Goal: Answer question/provide support

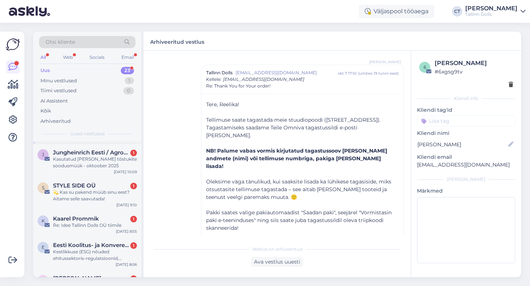
scroll to position [82, 0]
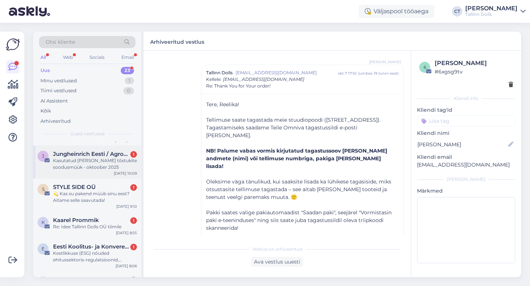
click at [99, 158] on div "Kasutatud [PERSON_NAME] tõstukite soodusmüük - [DATE]" at bounding box center [95, 163] width 84 height 13
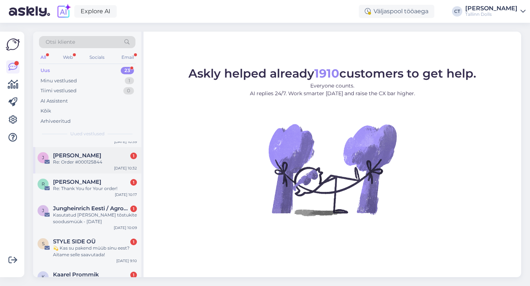
scroll to position [28, 0]
click at [83, 209] on span "Jungheinrich Eesti / Agrovaru AS" at bounding box center [91, 208] width 76 height 7
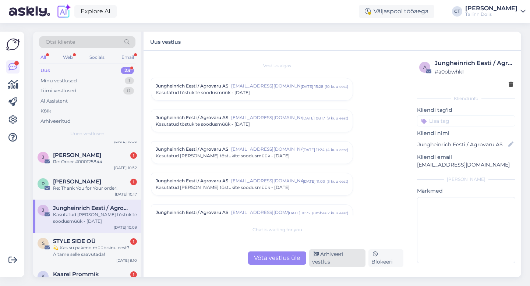
click at [354, 260] on div "Arhiveeri vestlus" at bounding box center [337, 258] width 56 height 18
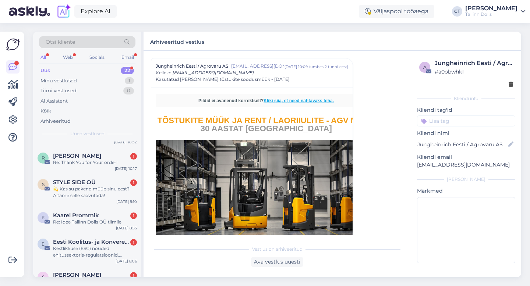
scroll to position [58, 0]
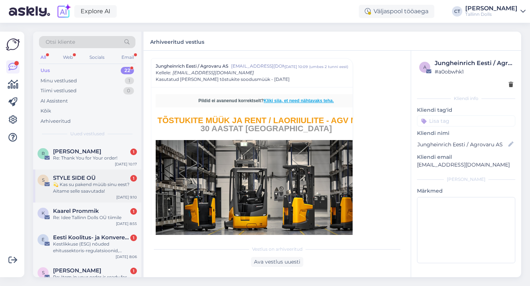
click at [94, 187] on div "💫 Kas su pakend müüb sinu eest? Aitame selle saavutada!" at bounding box center [95, 187] width 84 height 13
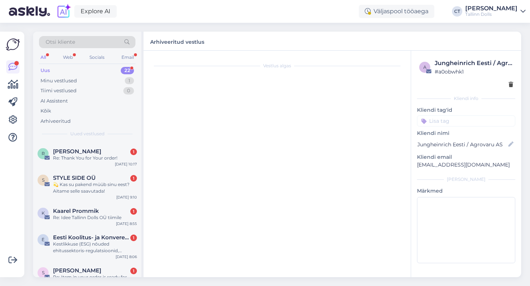
scroll to position [132, 0]
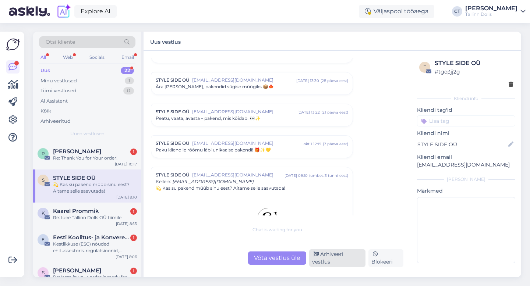
click at [338, 256] on div "Arhiveeri vestlus" at bounding box center [337, 258] width 56 height 18
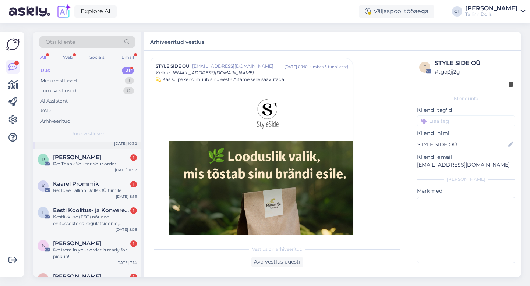
scroll to position [53, 0]
click at [76, 218] on div "Kestlikkuse (ESG) nõuded ehitussektoris-regulatsioonid, probleemid ja võimalused" at bounding box center [95, 219] width 84 height 13
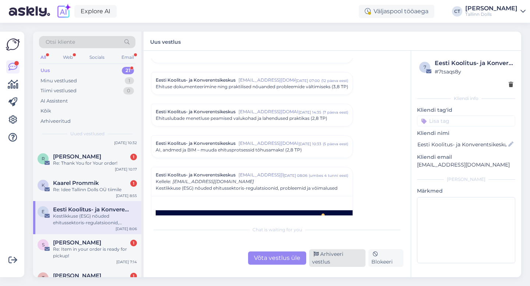
click at [320, 261] on div "Arhiveeri vestlus" at bounding box center [337, 258] width 56 height 18
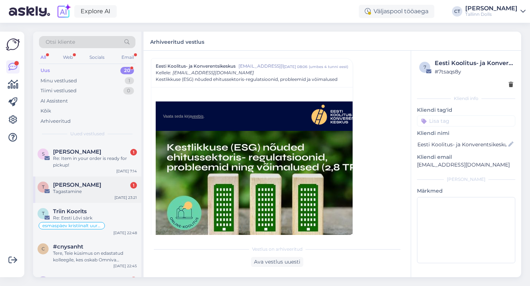
scroll to position [111, 0]
click at [107, 209] on div "Triin Koorits" at bounding box center [95, 210] width 84 height 7
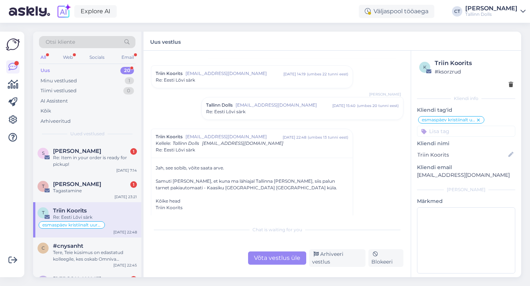
scroll to position [237, 0]
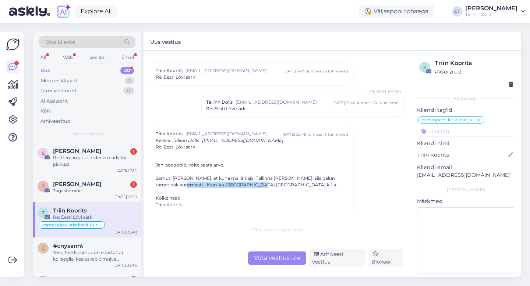
drag, startPoint x: 191, startPoint y: 183, endPoint x: 264, endPoint y: 184, distance: 73.2
click at [264, 184] on div "Samuti [PERSON_NAME], et kuna ma lähiajal Tallinna [PERSON_NAME], siis palun ta…" at bounding box center [252, 181] width 192 height 13
copy div "Kaasiku Konsum [GEOGRAPHIC_DATA] küla."
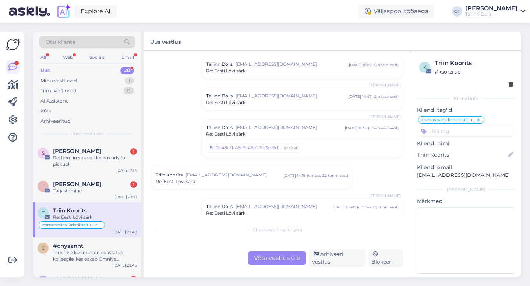
scroll to position [0, 0]
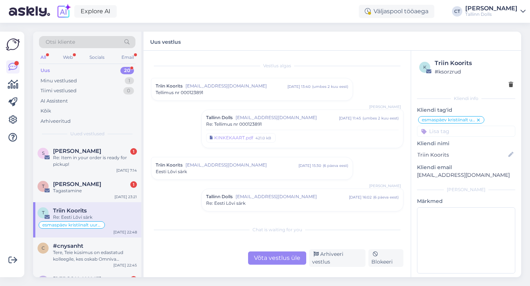
click at [95, 41] on div "Otsi kliente" at bounding box center [87, 42] width 96 height 12
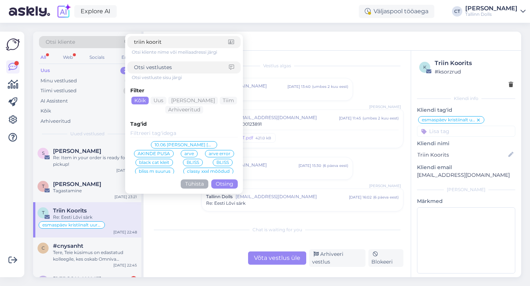
type input "triin koorits"
click button "Otsing" at bounding box center [224, 183] width 26 height 9
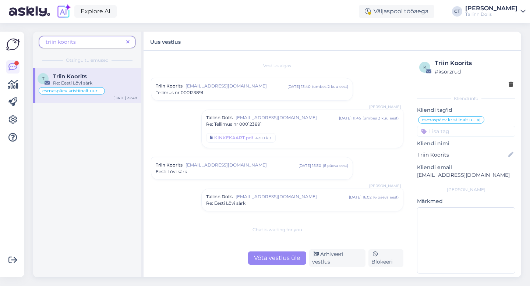
click at [128, 42] on icon at bounding box center [127, 42] width 3 height 5
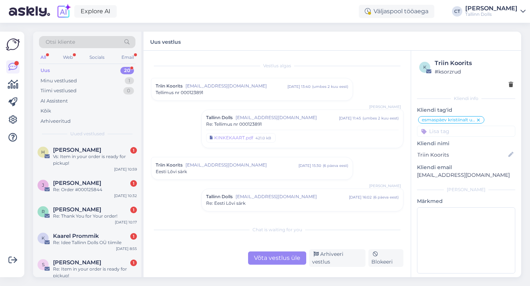
click at [97, 69] on div "Uus 20" at bounding box center [87, 70] width 96 height 10
click at [90, 156] on div "Vs: Item in your order is ready for pickup!" at bounding box center [95, 159] width 84 height 13
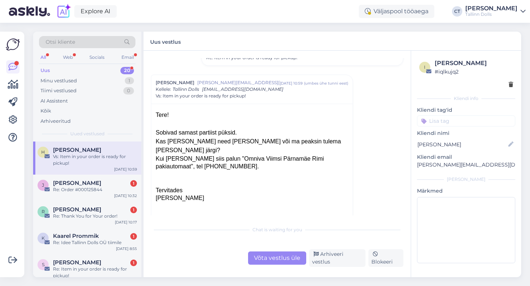
scroll to position [190, 0]
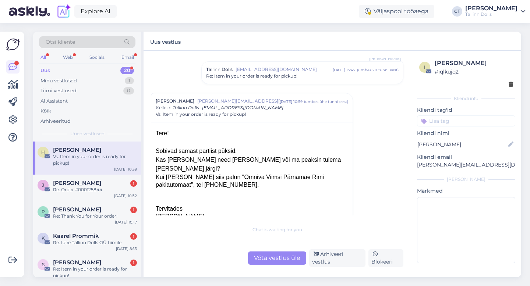
click at [274, 82] on div "Tallinn Dolls [EMAIL_ADDRESS][DOMAIN_NAME] [DATE] 15:47 ( umbes 20 tunni eest )…" at bounding box center [302, 73] width 201 height 22
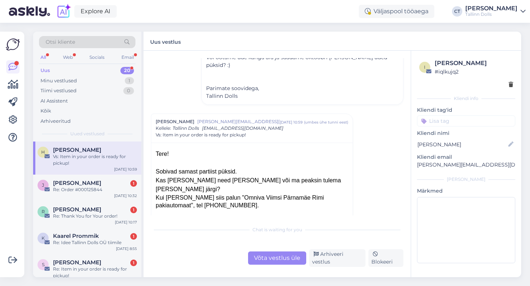
click at [276, 260] on div "Võta vestlus üle" at bounding box center [277, 258] width 58 height 13
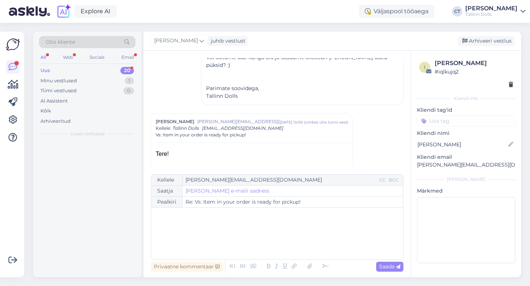
scroll to position [344, 0]
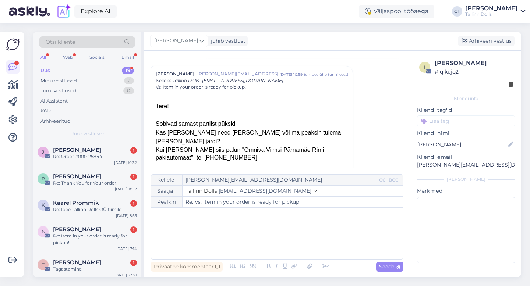
click at [277, 240] on div "﻿" at bounding box center [277, 233] width 244 height 44
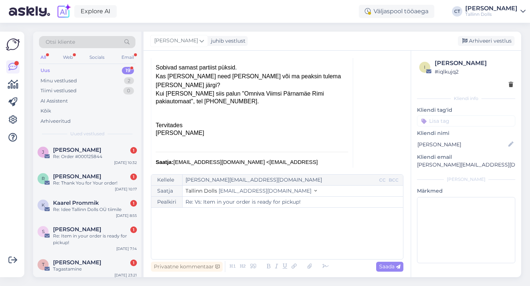
scroll to position [399, 0]
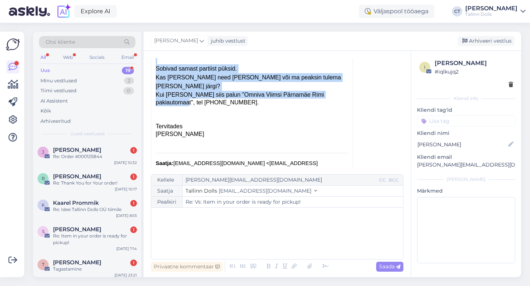
drag, startPoint x: 223, startPoint y: 78, endPoint x: 342, endPoint y: 77, distance: 118.4
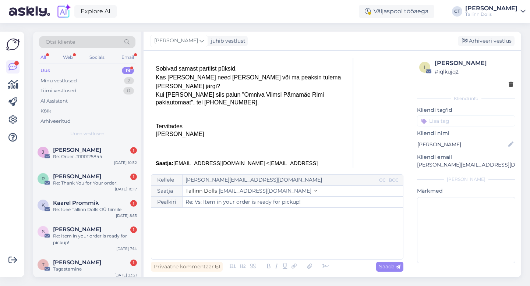
click at [336, 114] on div at bounding box center [252, 118] width 192 height 8
drag, startPoint x: 339, startPoint y: 76, endPoint x: 224, endPoint y: 76, distance: 115.8
click at [224, 91] on div "Kui [PERSON_NAME] siis palun "Omniva Viimsi Pärnamäe Rimi pakiautomaat", tel [P…" at bounding box center [252, 99] width 192 height 16
copy div "Omniva Viimsi Pärnamäe Rimi pakiautomaat"
click at [195, 235] on div "﻿" at bounding box center [277, 233] width 244 height 44
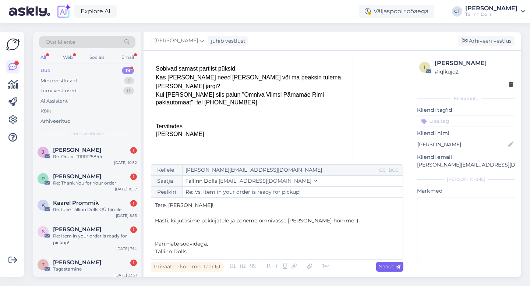
click at [397, 271] on div "Saada" at bounding box center [389, 267] width 27 height 10
type input "Re: Re: Vs: Item in your order is ready for pickup!"
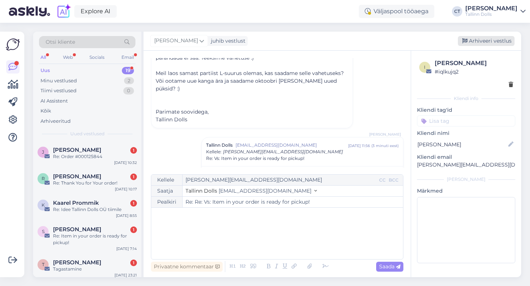
click at [486, 39] on div "Arhiveeri vestlus" at bounding box center [485, 41] width 57 height 10
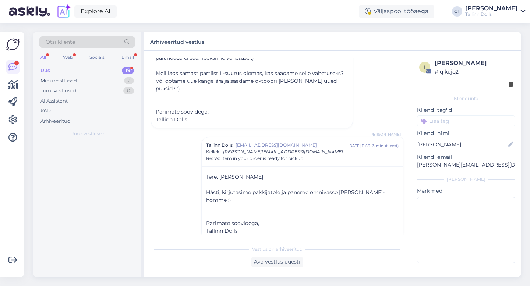
scroll to position [567, 0]
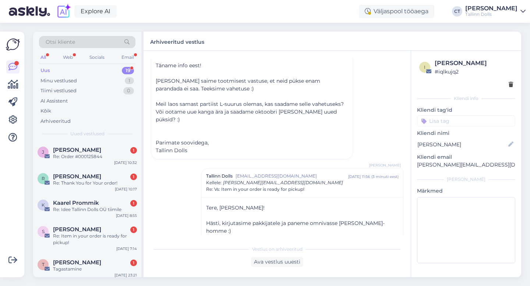
click at [95, 150] on div "[PERSON_NAME] 1" at bounding box center [95, 150] width 84 height 7
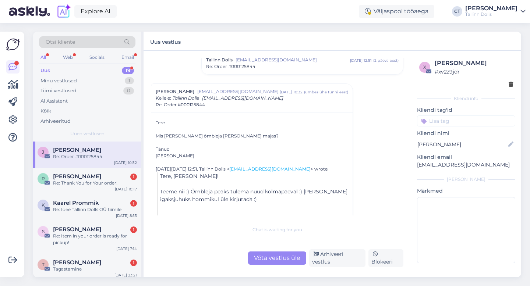
scroll to position [628, 0]
click at [283, 258] on div "Võta vestlus üle" at bounding box center [277, 258] width 58 height 13
click at [284, 240] on div "Chat is waiting for you Võta vestlus üle Arhiveeri vestlus Blokeeri" at bounding box center [277, 244] width 252 height 45
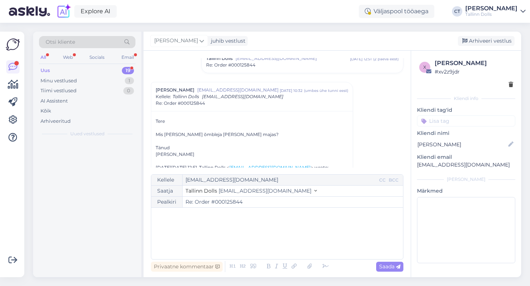
scroll to position [652, 0]
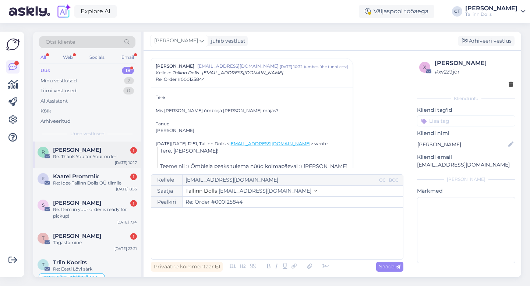
click at [67, 156] on div "Re: Thank You for Your order!" at bounding box center [95, 156] width 84 height 7
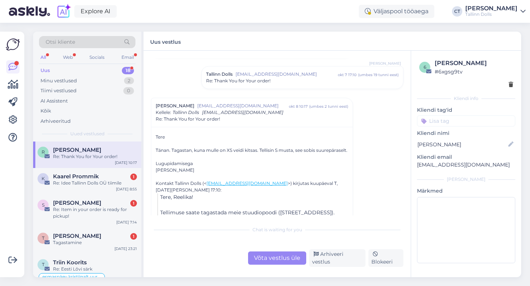
scroll to position [60, 0]
click at [271, 258] on div "Võta vestlus üle" at bounding box center [277, 258] width 58 height 13
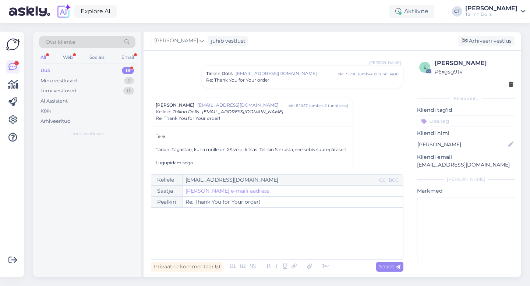
scroll to position [99, 0]
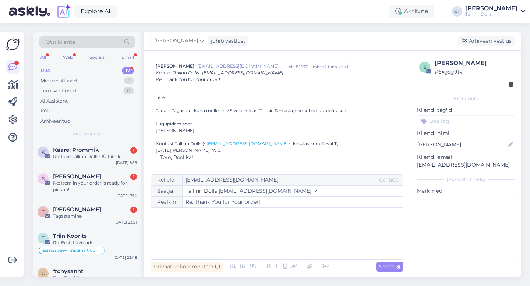
click at [263, 242] on div "﻿" at bounding box center [277, 233] width 244 height 44
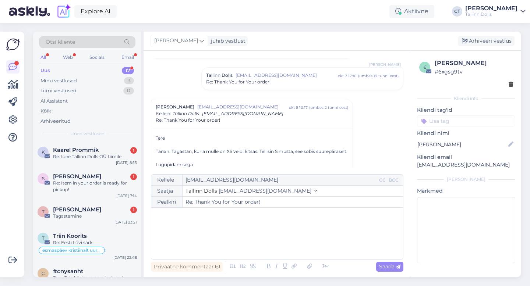
click at [233, 83] on span "Re: Thank You for Your order!" at bounding box center [238, 82] width 64 height 7
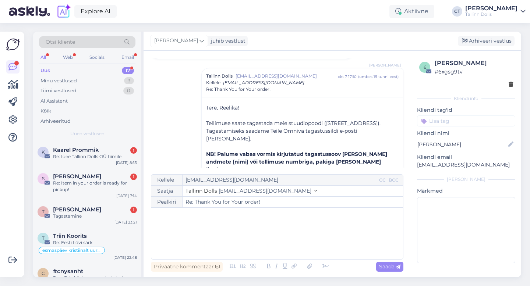
scroll to position [0, 0]
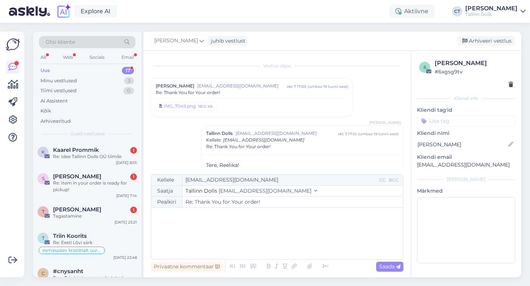
click at [233, 89] on div "Re: Thank You for Your order!" at bounding box center [252, 92] width 192 height 7
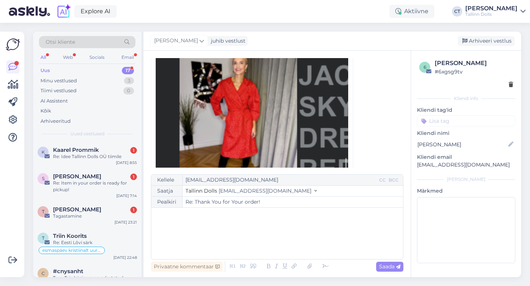
scroll to position [267, 0]
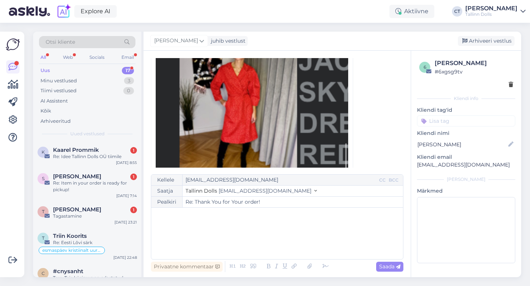
click at [254, 242] on div "﻿" at bounding box center [277, 233] width 244 height 44
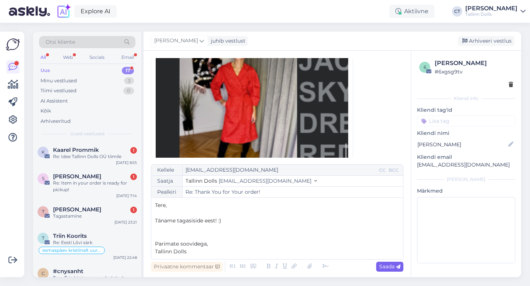
click at [387, 265] on span "Saada" at bounding box center [389, 266] width 21 height 7
type input "Re: Re: Thank You for Your order!"
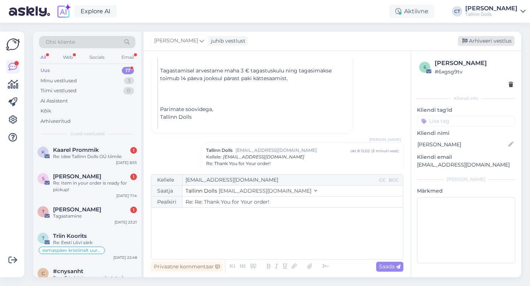
click at [491, 40] on div "Arhiveeri vestlus" at bounding box center [485, 41] width 57 height 10
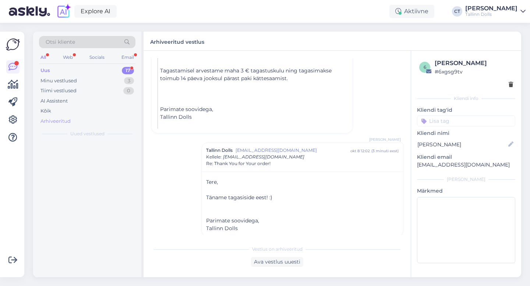
scroll to position [1632, 0]
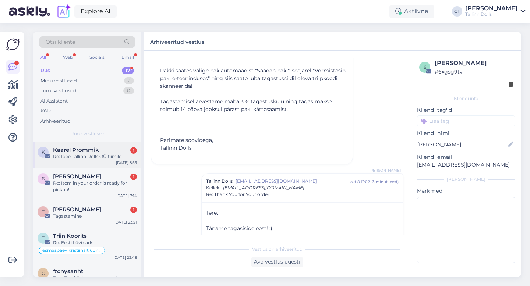
click at [100, 155] on div "Re: Idee Tallinn Dolls OÜ tiimile" at bounding box center [95, 156] width 84 height 7
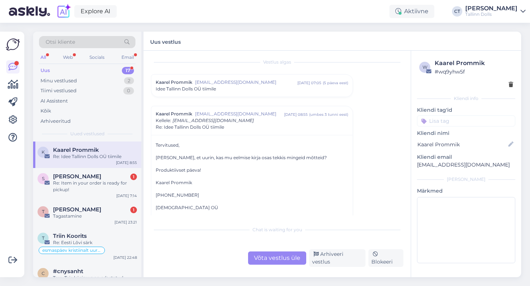
scroll to position [6, 0]
click at [258, 81] on span "[EMAIL_ADDRESS][DOMAIN_NAME]" at bounding box center [246, 80] width 102 height 7
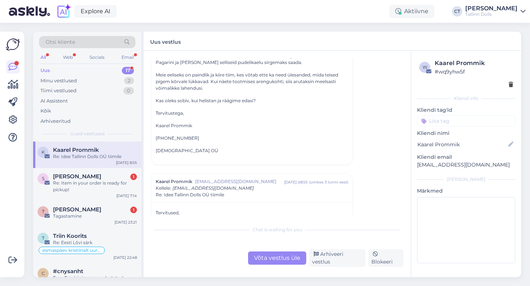
scroll to position [143, 0]
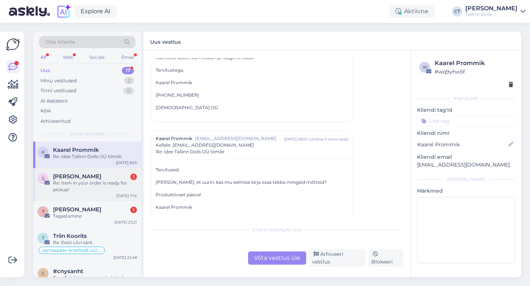
click at [72, 173] on span "[PERSON_NAME]" at bounding box center [77, 176] width 48 height 7
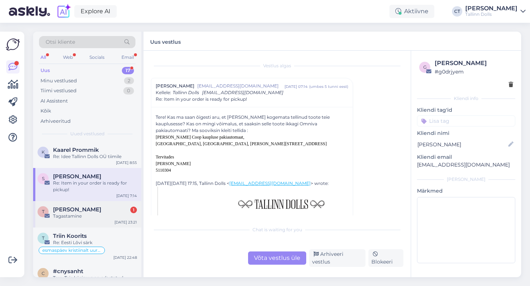
click at [92, 217] on div "Tagastamine" at bounding box center [95, 216] width 84 height 7
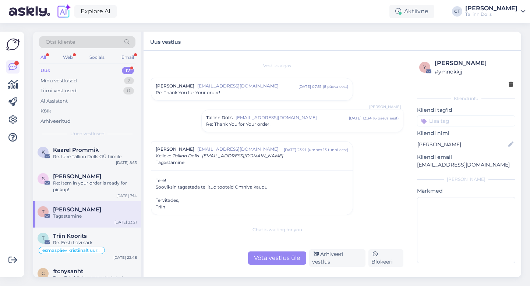
click at [286, 123] on div "Re: Thank You for Your order!" at bounding box center [302, 124] width 192 height 7
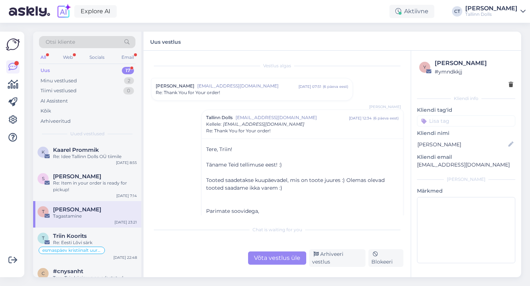
scroll to position [49, 0]
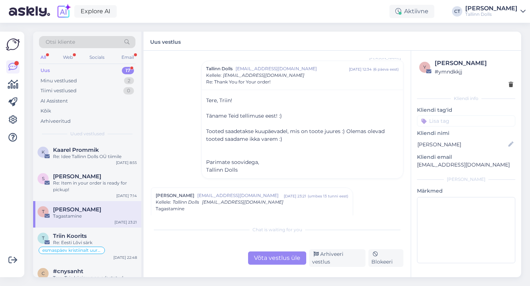
click at [281, 258] on div "Võta vestlus üle" at bounding box center [277, 258] width 58 height 13
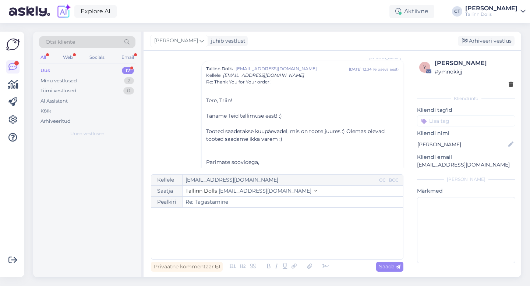
scroll to position [147, 0]
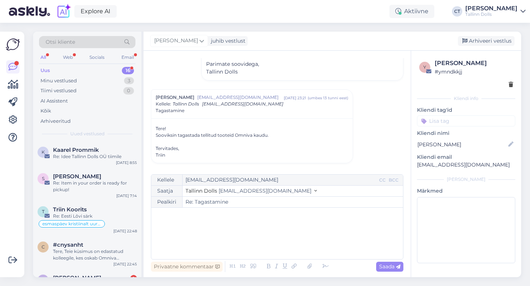
click at [281, 239] on div "﻿" at bounding box center [277, 233] width 244 height 44
drag, startPoint x: 487, startPoint y: 165, endPoint x: 413, endPoint y: 163, distance: 73.9
click at [413, 163] on div "y Triin Ruusmaa # ymndkkjj Kliendi info Kliendi tag'id Kliendi nimi Triin Ruusm…" at bounding box center [466, 163] width 110 height 224
copy p "[EMAIL_ADDRESS][DOMAIN_NAME]"
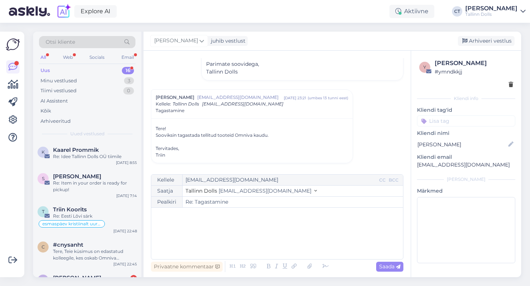
click at [217, 241] on div "﻿" at bounding box center [277, 233] width 244 height 44
click at [200, 237] on div "﻿" at bounding box center [277, 233] width 244 height 44
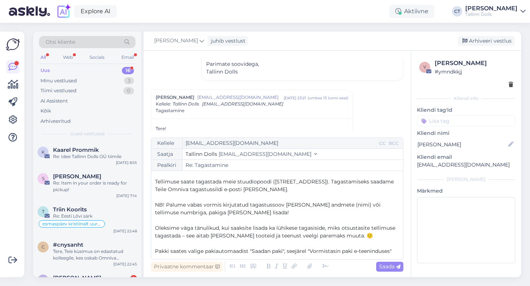
scroll to position [11, 0]
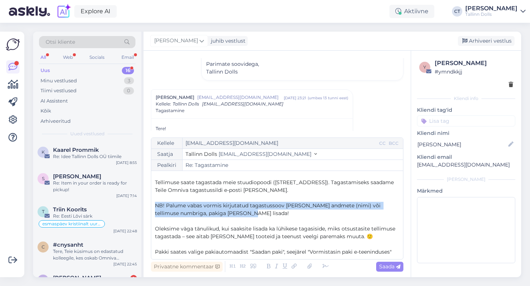
drag, startPoint x: 242, startPoint y: 215, endPoint x: 156, endPoint y: 204, distance: 87.1
click at [156, 204] on p "NB! Palume vabas vormis kirjutatud tagastussoov [PERSON_NAME] andmete (nimi) võ…" at bounding box center [277, 209] width 244 height 15
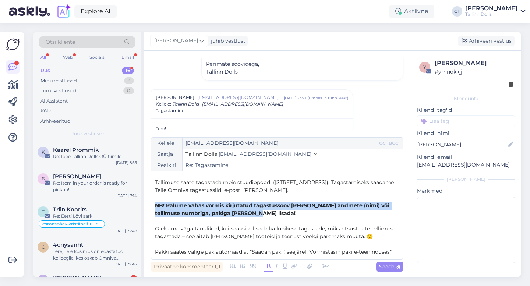
click at [264, 265] on icon at bounding box center [268, 266] width 8 height 10
click at [392, 268] on span "Saada" at bounding box center [389, 266] width 21 height 7
type input "Re: Tagastamine"
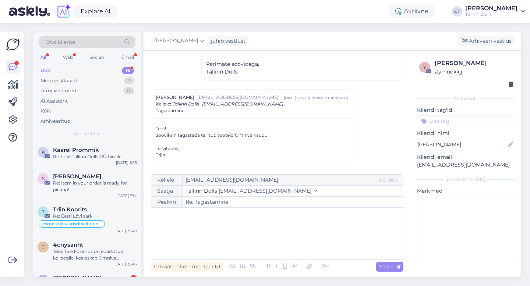
scroll to position [0, 0]
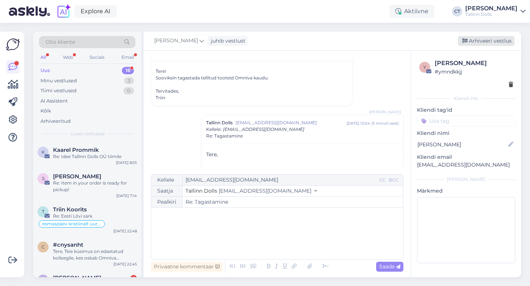
click at [496, 38] on div "Arhiveeri vestlus" at bounding box center [485, 41] width 57 height 10
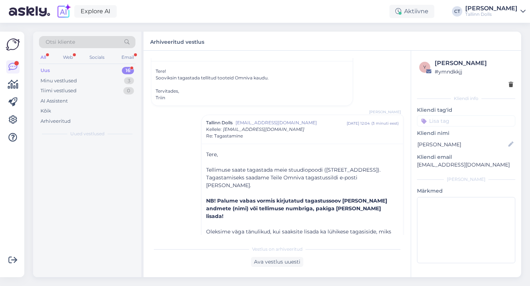
scroll to position [261, 0]
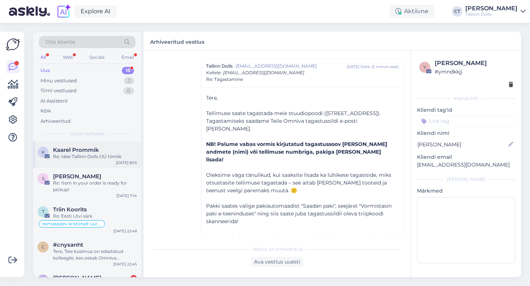
click at [86, 161] on div "K Kaarel Prommik Re: Idee Tallinn Dolls OÜ tiimile [DATE] 8:55" at bounding box center [87, 155] width 108 height 26
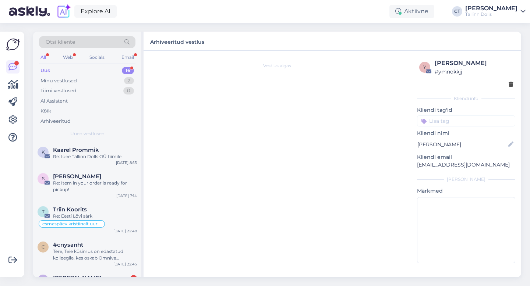
scroll to position [0, 0]
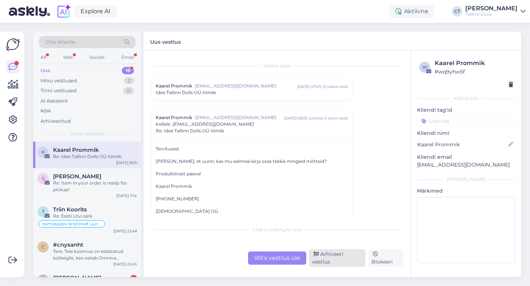
click at [332, 264] on div "Arhiveeri vestlus" at bounding box center [337, 258] width 56 height 18
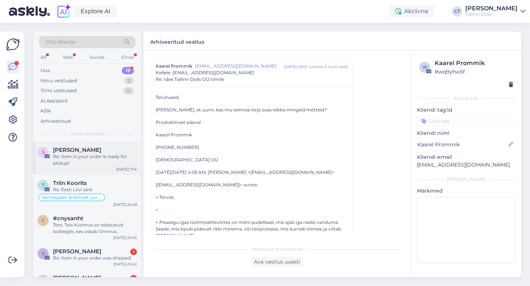
click at [111, 160] on div "Re: Item in your order is ready for pickup!" at bounding box center [95, 159] width 84 height 13
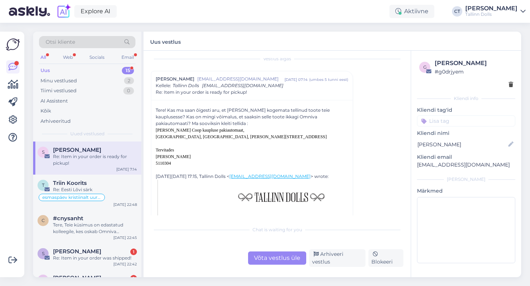
scroll to position [7, 0]
click at [115, 189] on div "Re: Eesti Lõvi särk" at bounding box center [95, 189] width 84 height 7
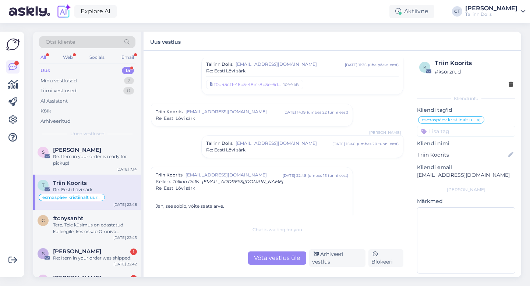
scroll to position [232, 0]
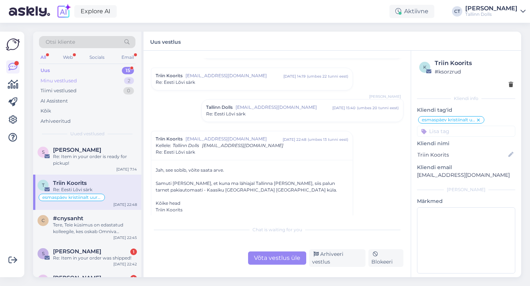
click at [71, 83] on div "Minu vestlused" at bounding box center [58, 80] width 36 height 7
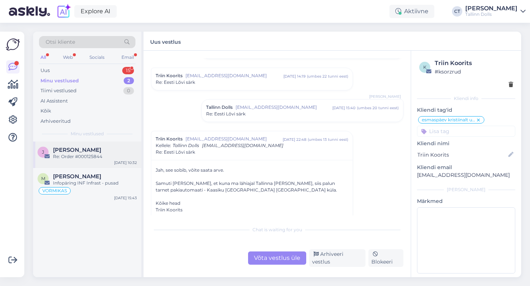
click at [88, 157] on div "Re: Order #000125844" at bounding box center [95, 156] width 84 height 7
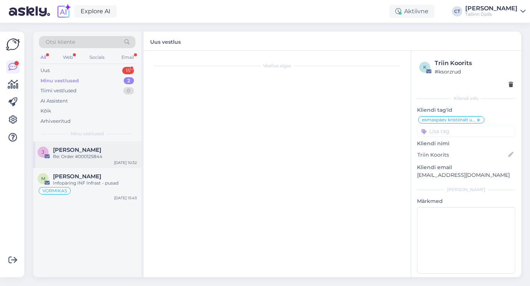
scroll to position [596, 0]
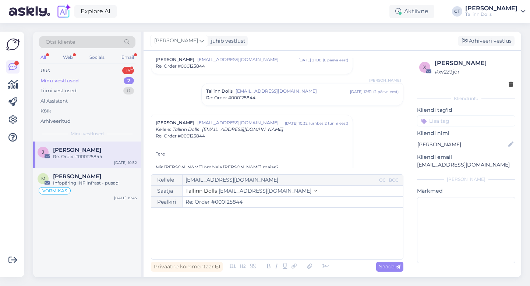
click at [272, 236] on div "﻿" at bounding box center [277, 233] width 244 height 44
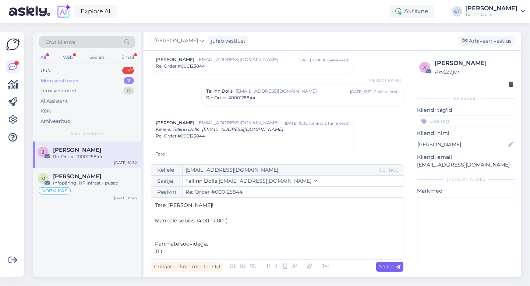
click at [382, 266] on span "Saada" at bounding box center [389, 266] width 21 height 7
type input "Re: Order #000125844"
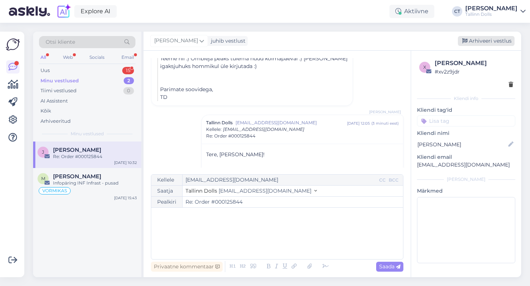
click at [496, 40] on div "Arhiveeri vestlus" at bounding box center [485, 41] width 57 height 10
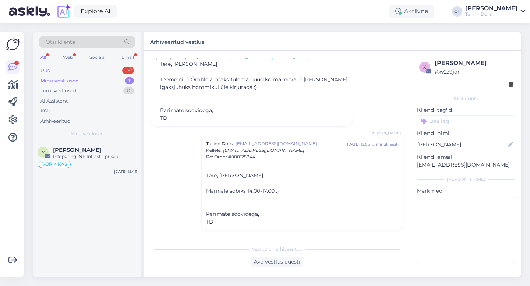
click at [103, 72] on div "Uus 15" at bounding box center [87, 70] width 96 height 10
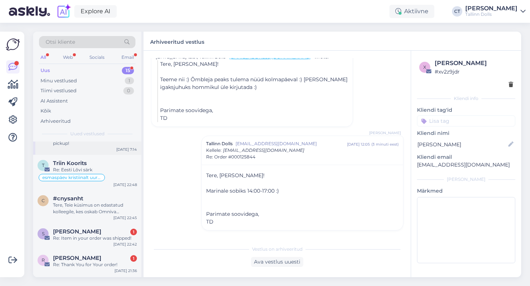
scroll to position [22, 0]
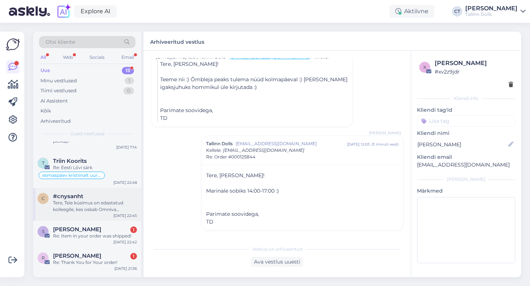
click at [96, 206] on div "Tere, Teie küsimus on edastatud kolleegile, kes oskab Omniva tagastussildi kasu…" at bounding box center [95, 206] width 84 height 13
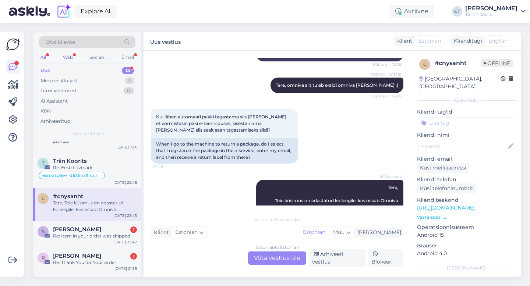
click at [278, 261] on div "Estonian to Estonian Võta vestlus üle" at bounding box center [277, 258] width 58 height 13
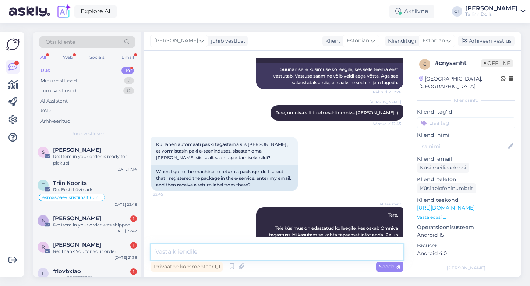
click at [285, 253] on textarea at bounding box center [277, 251] width 252 height 15
type textarea "Tere, just :)"
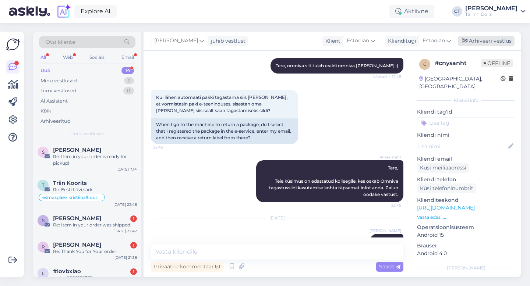
click at [498, 41] on div "Arhiveeri vestlus" at bounding box center [485, 41] width 57 height 10
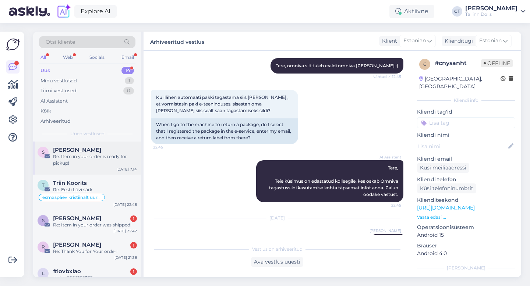
click at [92, 163] on div "Re: Item in your order is ready for pickup!" at bounding box center [95, 159] width 84 height 13
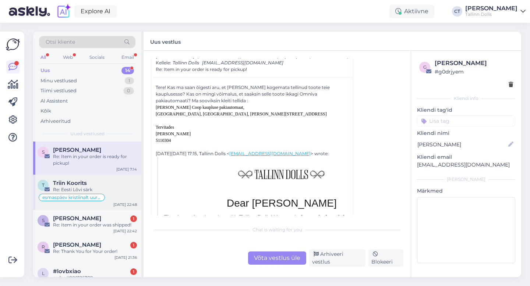
click at [102, 187] on div "Re: Eesti Lõvi särk" at bounding box center [95, 189] width 84 height 7
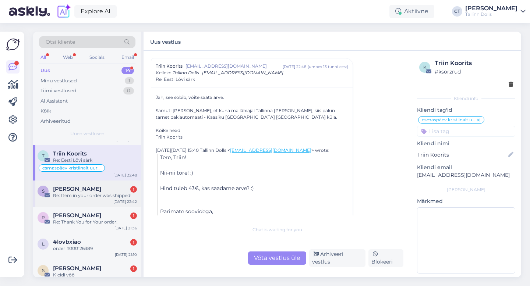
scroll to position [40, 0]
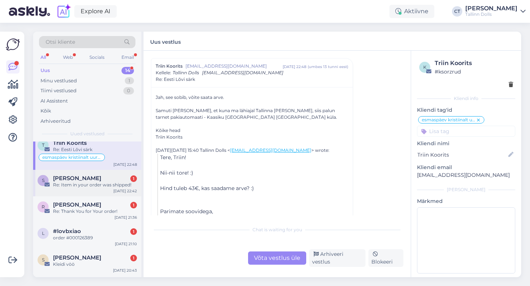
click at [116, 190] on div "S [PERSON_NAME] 1 Re: Item in your order was shipped! [DATE] 22:42" at bounding box center [87, 183] width 108 height 26
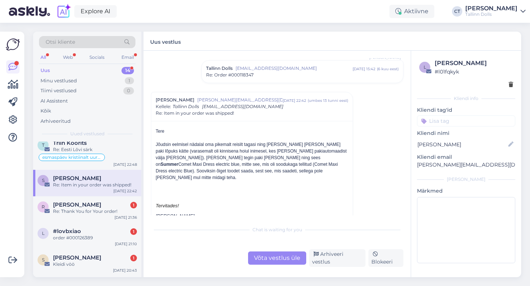
scroll to position [177, 0]
click at [268, 259] on div "Võta vestlus üle" at bounding box center [277, 258] width 58 height 13
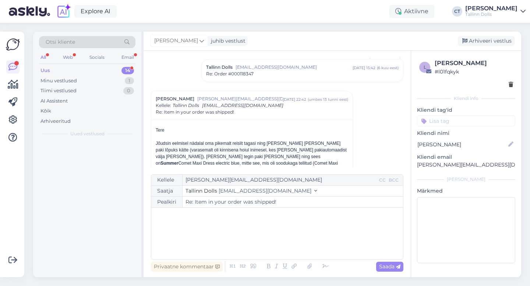
scroll to position [0, 0]
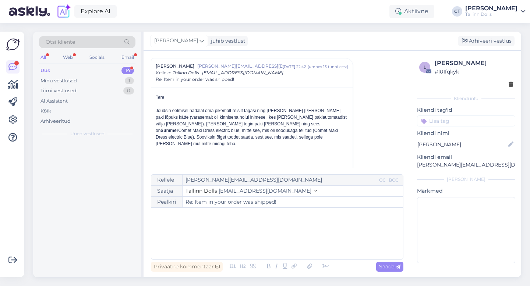
click at [268, 245] on div "﻿" at bounding box center [277, 233] width 244 height 44
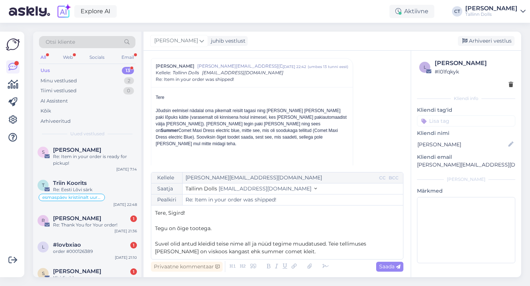
click at [274, 243] on span "Suvel olid antud kleidid teise nime all ja nüüd tegime muudatused. Teie tellimu…" at bounding box center [261, 247] width 213 height 14
click at [302, 257] on div "Kellele [PERSON_NAME][EMAIL_ADDRESS][DOMAIN_NAME] CC BCC Saatja Tallinn Dolls […" at bounding box center [277, 216] width 252 height 88
click at [349, 243] on span "Suvel olid antud kleidid teise nime all ja nüüd sügisel tegime muudatused. Teie…" at bounding box center [271, 247] width 232 height 14
click at [359, 258] on div "Kellele [PERSON_NAME][EMAIL_ADDRESS][DOMAIN_NAME] CC BCC Saatja Tallinn Dolls […" at bounding box center [277, 216] width 252 height 88
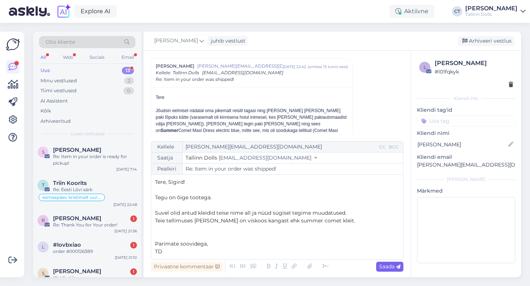
click at [386, 270] on div "Saada" at bounding box center [389, 267] width 27 height 10
type input "Re: Re: Item in your order was shipped!"
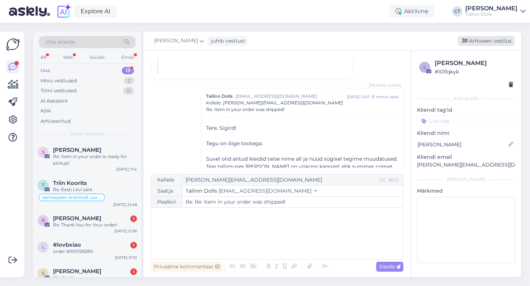
click at [490, 36] on div "Arhiveeri vestlus" at bounding box center [485, 41] width 57 height 10
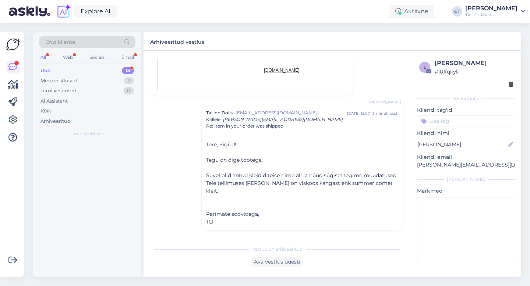
scroll to position [671, 0]
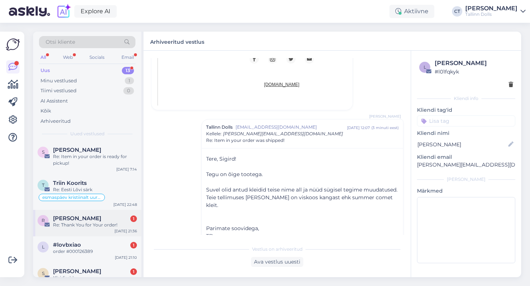
click at [104, 223] on div "Re: Thank You for Your order!" at bounding box center [95, 225] width 84 height 7
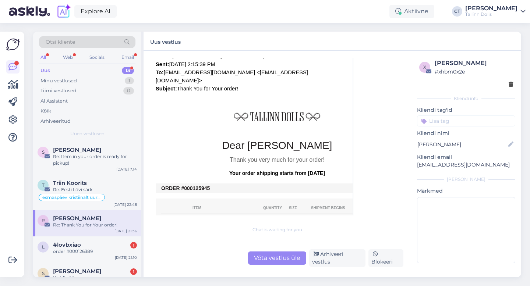
scroll to position [263, 0]
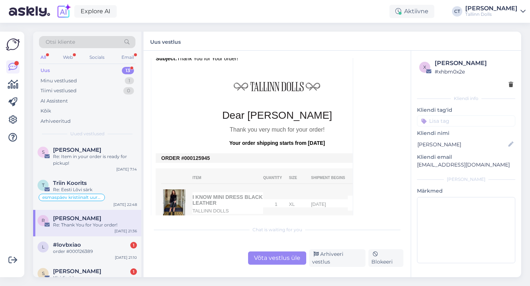
drag, startPoint x: 216, startPoint y: 153, endPoint x: 190, endPoint y: 153, distance: 25.7
click at [190, 153] on tbody "ORDER #000125945" at bounding box center [277, 158] width 243 height 10
drag, startPoint x: 212, startPoint y: 150, endPoint x: 187, endPoint y: 150, distance: 24.6
click at [187, 155] on td "ORDER #000125945" at bounding box center [277, 158] width 232 height 6
copy td "00125945"
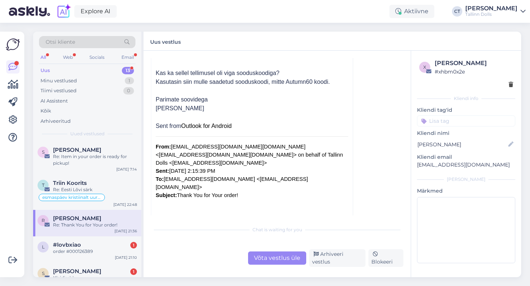
scroll to position [126, 0]
click at [274, 267] on div "Vestlus algas [PERSON_NAME] [EMAIL_ADDRESS][DOMAIN_NAME] [DATE] 20:48 ( 12 päev…" at bounding box center [276, 164] width 267 height 227
click at [274, 261] on div "Võta vestlus üle" at bounding box center [277, 258] width 58 height 13
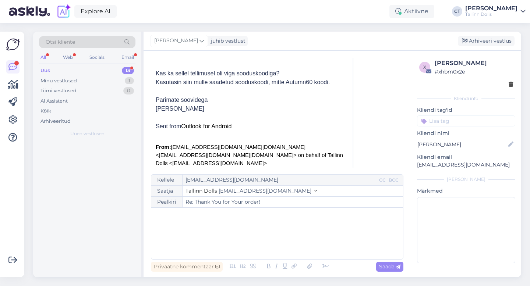
scroll to position [83, 0]
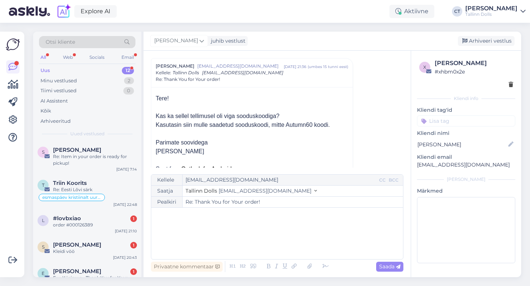
click at [274, 241] on div "﻿" at bounding box center [277, 233] width 244 height 44
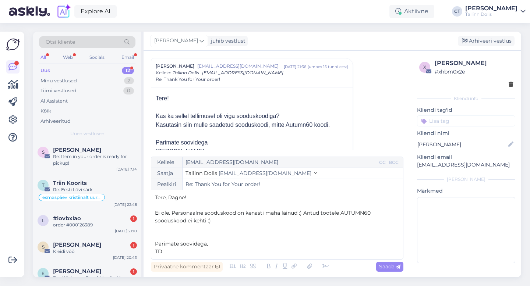
click at [244, 206] on p "﻿" at bounding box center [277, 206] width 244 height 8
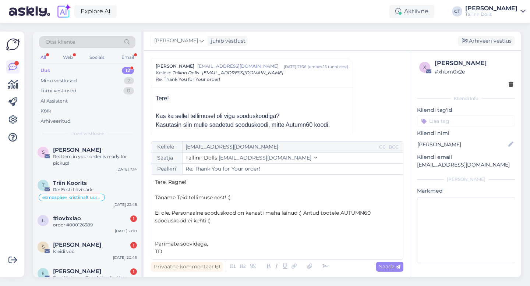
click at [168, 212] on span "Ei ole. Personaalne sooduskood on kenasti maha läinud :) Antud tootele AUTUMN60…" at bounding box center [263, 217] width 217 height 14
click at [171, 213] on span "Ei ole. Personaalne sooduskood on kenasti maha läinud :) Antud tootele AUTUMN60…" at bounding box center [263, 217] width 217 height 14
click at [390, 268] on span "Saada" at bounding box center [389, 266] width 21 height 7
type input "Re: Thank You for Your order!"
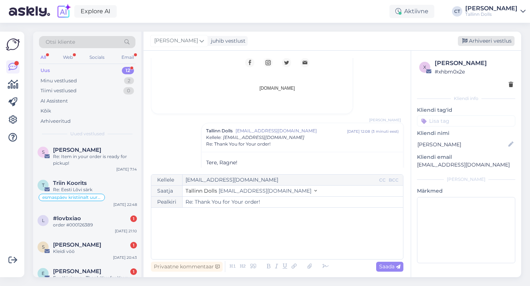
click at [491, 40] on div "Arhiveeri vestlus" at bounding box center [485, 41] width 57 height 10
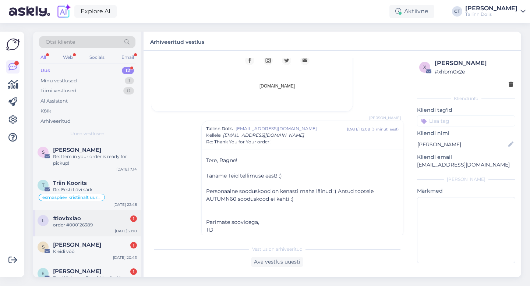
click at [99, 222] on div "order #000126389" at bounding box center [95, 225] width 84 height 7
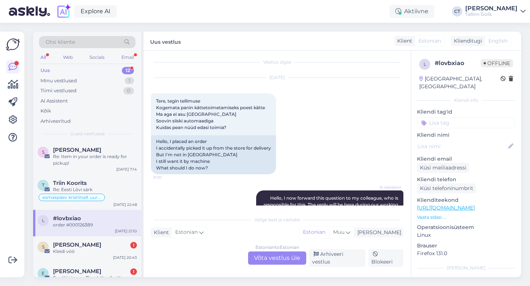
scroll to position [11, 0]
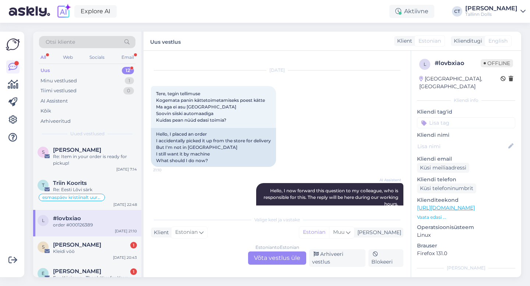
click at [279, 257] on div "Estonian to Estonian Võta vestlus üle" at bounding box center [277, 258] width 58 height 13
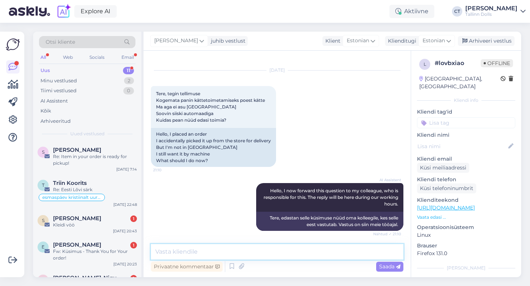
click at [284, 252] on textarea at bounding box center [277, 251] width 252 height 15
type textarea "[PERSON_NAME], milline omniva Teile kõige paremini sobiks? :)"
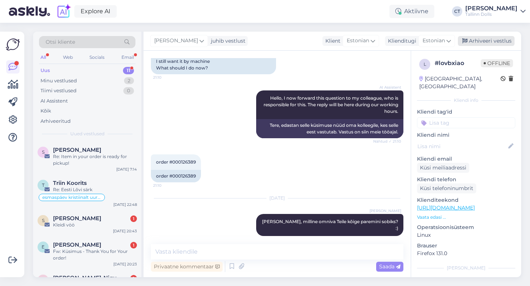
click at [482, 41] on div "Arhiveeri vestlus" at bounding box center [485, 41] width 57 height 10
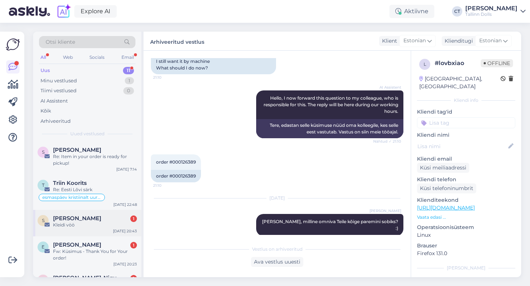
click at [104, 215] on div "[PERSON_NAME] 1" at bounding box center [95, 218] width 84 height 7
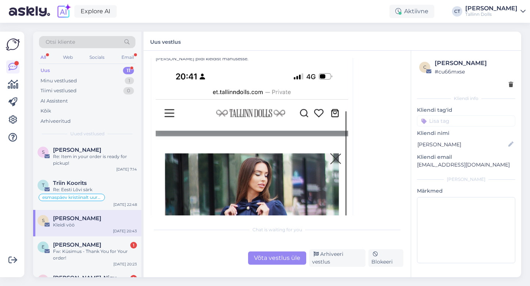
scroll to position [226, 0]
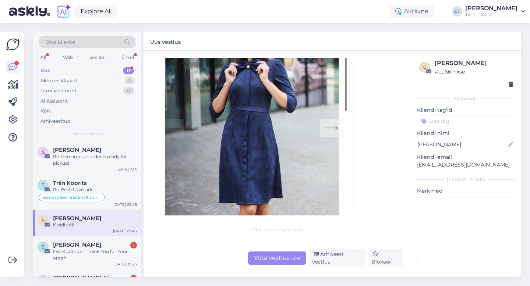
click at [284, 258] on div "Võta vestlus üle" at bounding box center [277, 258] width 58 height 13
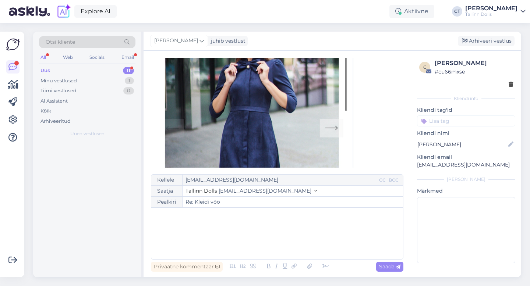
scroll to position [20, 0]
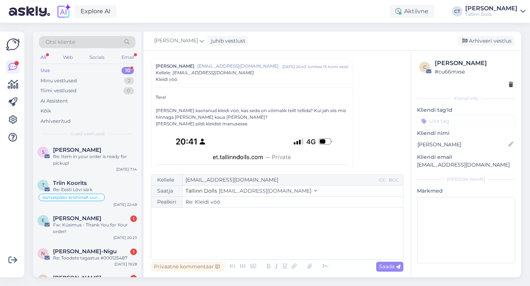
click at [285, 246] on div "﻿" at bounding box center [277, 233] width 244 height 44
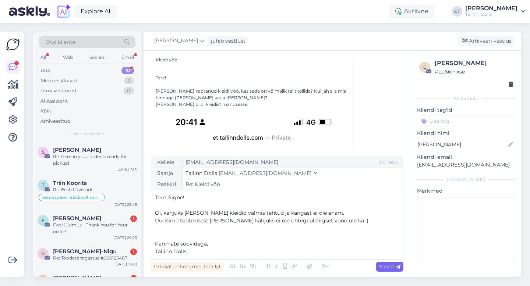
click at [393, 264] on span "Saada" at bounding box center [389, 266] width 21 height 7
type input "Re: Kleidi vöö"
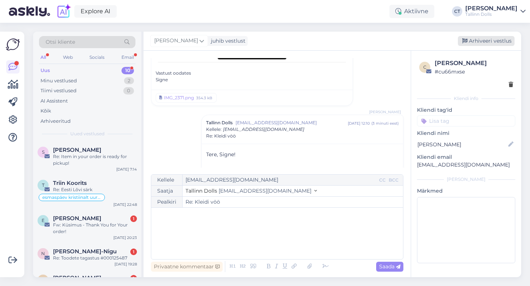
click at [485, 40] on div "Arhiveeri vestlus" at bounding box center [485, 41] width 57 height 10
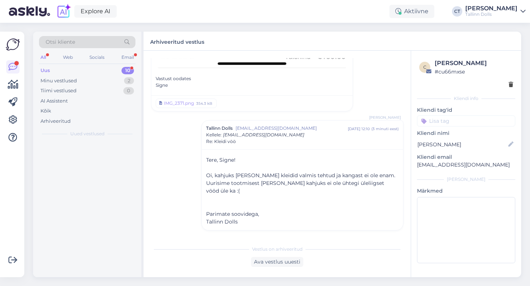
scroll to position [487, 0]
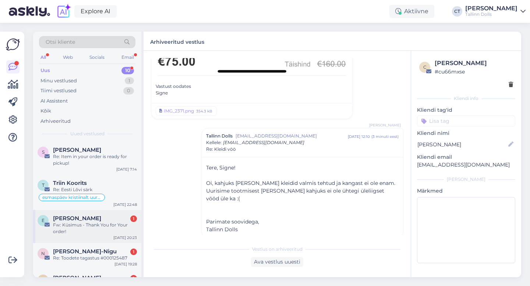
click at [97, 229] on div "Fw: Küsimus - Thank You for Your order!" at bounding box center [95, 228] width 84 height 13
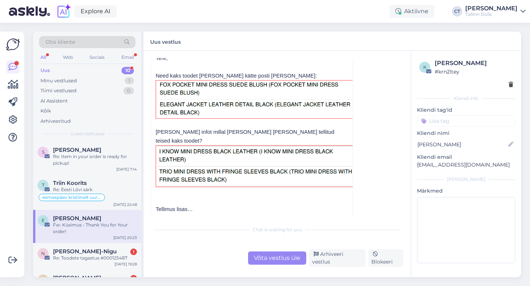
scroll to position [199, 0]
click at [267, 261] on div "Võta vestlus üle" at bounding box center [277, 258] width 58 height 13
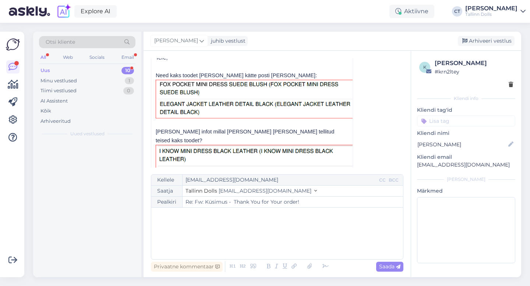
scroll to position [20, 0]
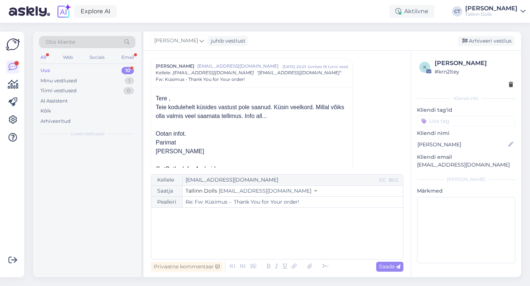
click at [270, 244] on div "﻿" at bounding box center [277, 233] width 244 height 44
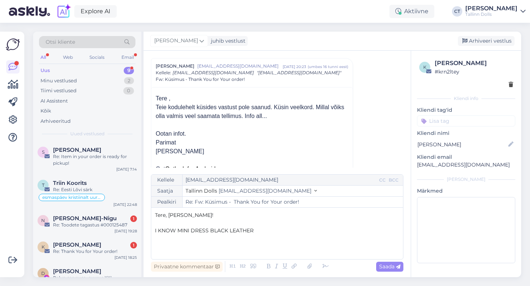
click at [172, 224] on p "﻿" at bounding box center [277, 223] width 244 height 8
click at [262, 246] on p "I KNOW MINI DRESS BLACK LEATHER" at bounding box center [277, 246] width 244 height 8
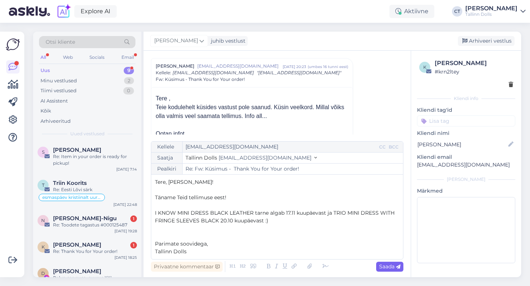
click at [382, 266] on span "Saada" at bounding box center [389, 266] width 21 height 7
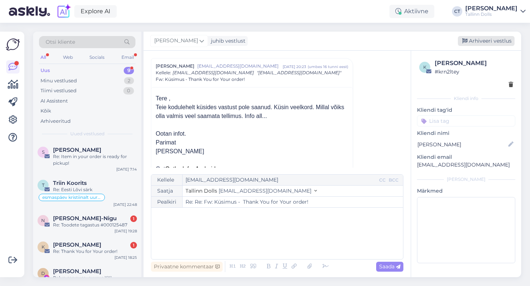
type input "Re: Re: Fw: Küsimus - Thank You for Your order!"
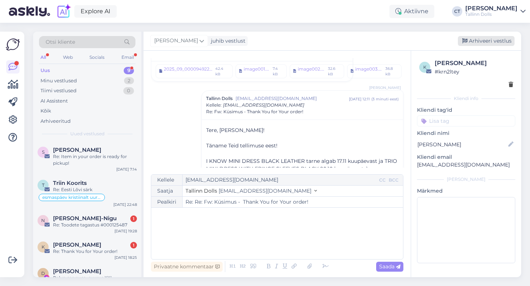
click at [487, 43] on div "Arhiveeri vestlus" at bounding box center [485, 41] width 57 height 10
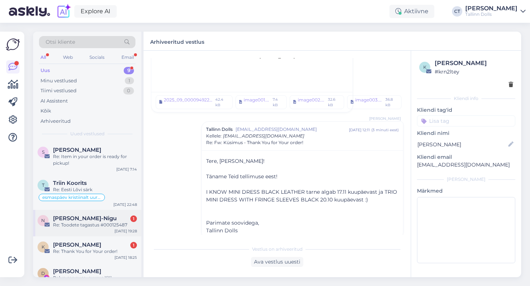
click at [114, 222] on div "Re: Toodete tagastus #000125487" at bounding box center [95, 225] width 84 height 7
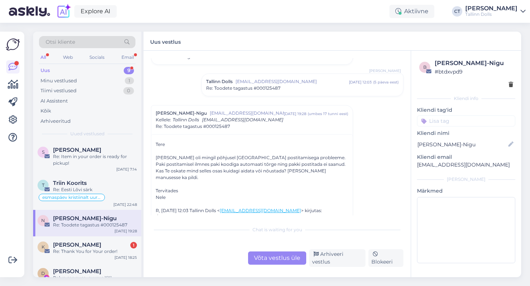
scroll to position [102, 0]
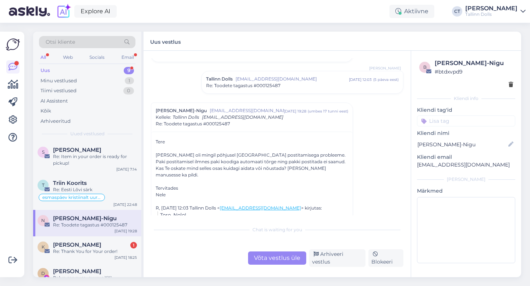
click at [258, 261] on div "Võta vestlus üle" at bounding box center [277, 258] width 58 height 13
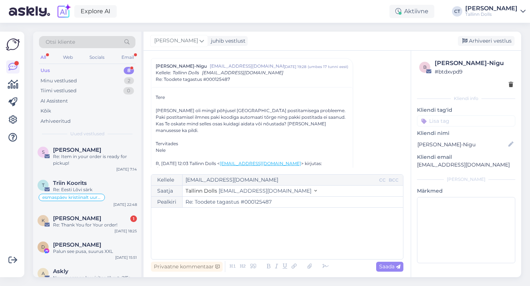
click at [259, 247] on div "﻿" at bounding box center [277, 233] width 244 height 44
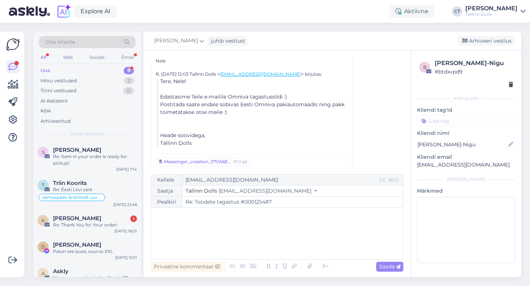
click at [219, 158] on div "Messenger_creation_070A6ED5-3403-441E-A0E3-86D2C30143B5.jpeg" at bounding box center [197, 161] width 67 height 7
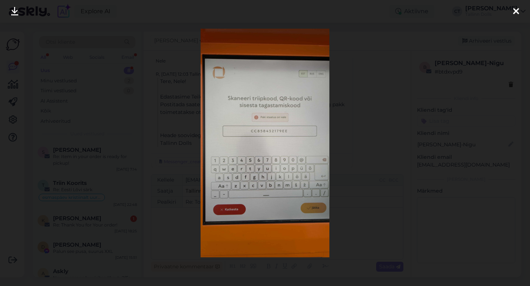
click at [516, 13] on icon at bounding box center [516, 12] width 6 height 10
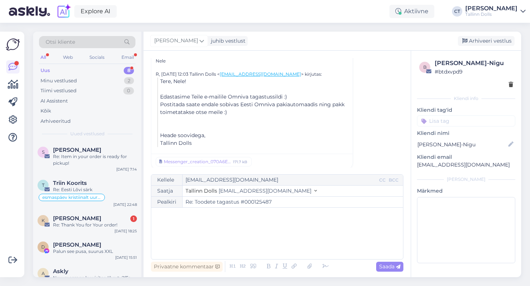
click at [318, 222] on div "﻿" at bounding box center [277, 233] width 244 height 44
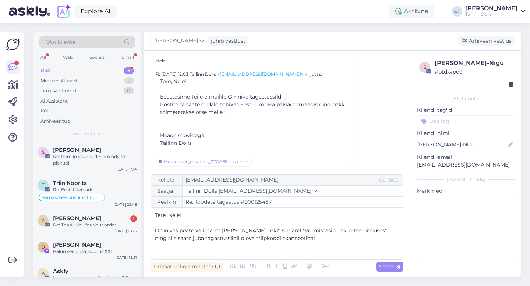
click at [223, 229] on span "Omnivas peate valima, et [PERSON_NAME] paki", seejärel "Vormistasin paki e-teen…" at bounding box center [271, 234] width 233 height 14
click at [297, 242] on p "Omnivas peate valima, et saadan paki", seejärel "Vormistasin paki e-teeninduses…" at bounding box center [277, 234] width 244 height 15
click at [253, 228] on span "Omnivas peate valima, et saadan paki", seejärel "Vormistasin paki e-teeninduses…" at bounding box center [277, 234] width 245 height 14
click at [290, 234] on span "Omnivas peate valima, et saadan paki, seejärel "Vormistasin paki e-teeninduses"…" at bounding box center [277, 234] width 244 height 14
click at [289, 242] on p "Omnivas peate valima, et saadan paki, seejärel "Vormistasin paki e-teeninduses"…" at bounding box center [277, 234] width 244 height 15
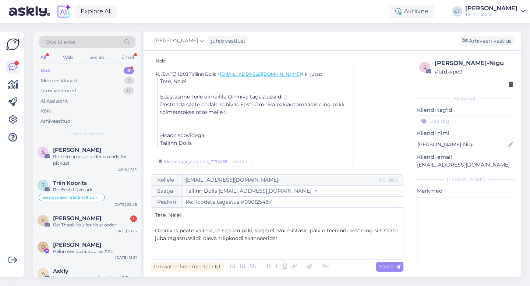
click at [297, 240] on p "Omnivas peate valima, et saadan paki, seejärel "Vormistasin paki e-teeninduses"…" at bounding box center [277, 234] width 244 height 15
click at [279, 229] on span "Omnivas peate valima, et saadan paki, seejärel "Vormistasin paki e-teeninduses"…" at bounding box center [277, 234] width 244 height 14
click at [358, 231] on span "Omnivas peate valima, et saadan paki, seejärel vormistasin paki e-teeninduses" …" at bounding box center [276, 234] width 242 height 14
click at [297, 240] on p "Omnivas peate valima, et saadan paki, seejärel vormistasin paki e-teeninduses n…" at bounding box center [277, 234] width 244 height 15
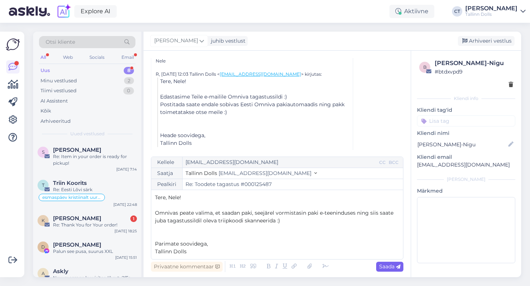
click at [394, 266] on span "Saada" at bounding box center [389, 266] width 21 height 7
type input "Re: Toodete tagastus #000125487"
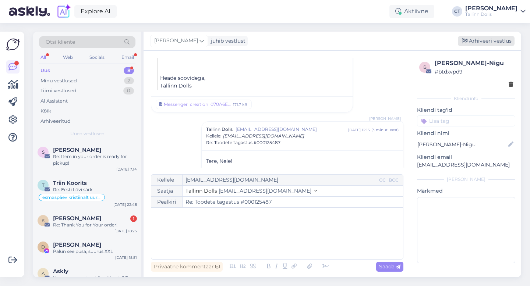
click at [485, 43] on div "Arhiveeri vestlus" at bounding box center [485, 41] width 57 height 10
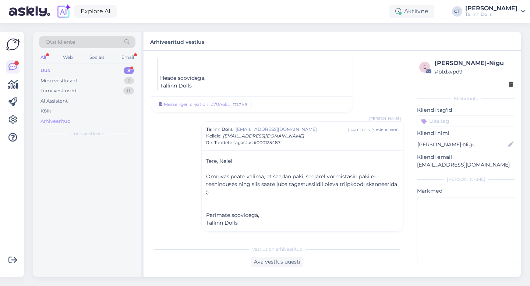
scroll to position [288, 0]
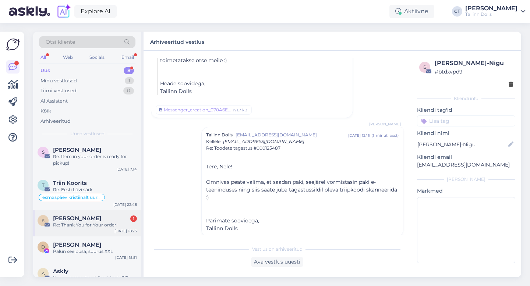
click at [99, 222] on div "Re: Thank You for Your order!" at bounding box center [95, 225] width 84 height 7
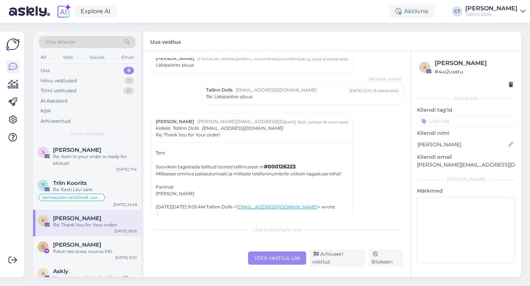
scroll to position [28, 0]
click at [268, 260] on div "Võta vestlus üle" at bounding box center [277, 258] width 58 height 13
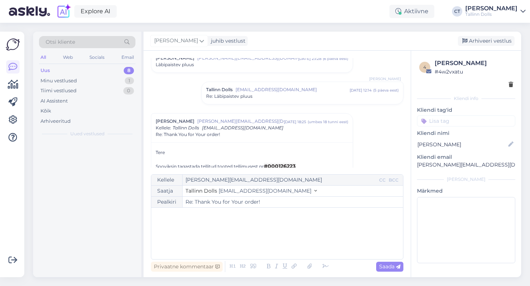
scroll to position [83, 0]
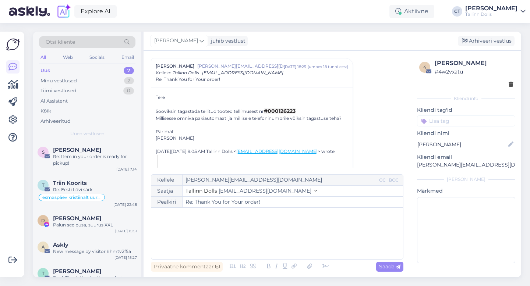
click at [271, 242] on div "﻿" at bounding box center [277, 233] width 244 height 44
drag, startPoint x: 494, startPoint y: 164, endPoint x: 416, endPoint y: 164, distance: 78.7
click at [416, 164] on div "4 [PERSON_NAME] # 4w2vxatu Kliendi info Kliendi tag'id Kliendi nimi [PERSON_NAM…" at bounding box center [466, 163] width 110 height 224
copy p "[PERSON_NAME][EMAIL_ADDRESS][DOMAIN_NAME]"
click at [255, 225] on div "﻿" at bounding box center [277, 233] width 244 height 44
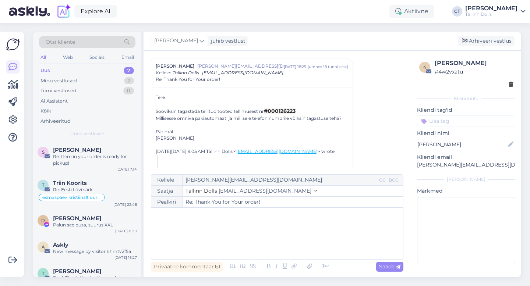
click at [193, 236] on div "﻿" at bounding box center [277, 233] width 244 height 44
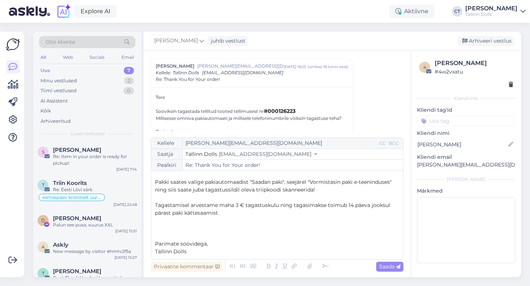
scroll to position [29, 0]
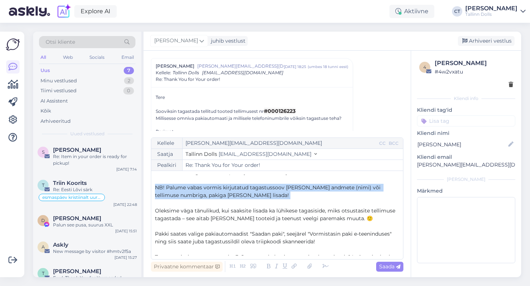
drag, startPoint x: 242, startPoint y: 200, endPoint x: 152, endPoint y: 189, distance: 90.4
click at [152, 189] on div "Kellele [PERSON_NAME][EMAIL_ADDRESS][DOMAIN_NAME] CC BCC Saatja Tallinn Dolls […" at bounding box center [277, 199] width 252 height 122
click at [265, 267] on icon at bounding box center [268, 266] width 8 height 10
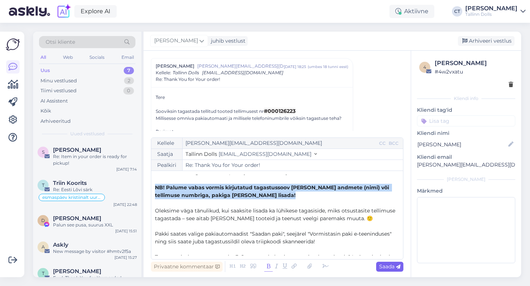
click at [391, 267] on span "Saada" at bounding box center [389, 266] width 21 height 7
type input "Re: Thank You for Your order!"
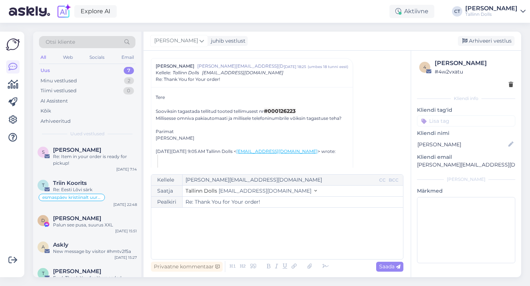
scroll to position [598, 0]
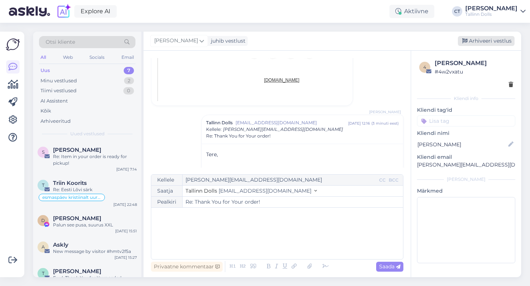
drag, startPoint x: 486, startPoint y: 31, endPoint x: 486, endPoint y: 39, distance: 8.1
click at [486, 32] on div "[PERSON_NAME] juhib vestlust [GEOGRAPHIC_DATA] vestlus" at bounding box center [331, 41] width 377 height 19
click at [486, 44] on div "Arhiveeri vestlus" at bounding box center [485, 41] width 57 height 10
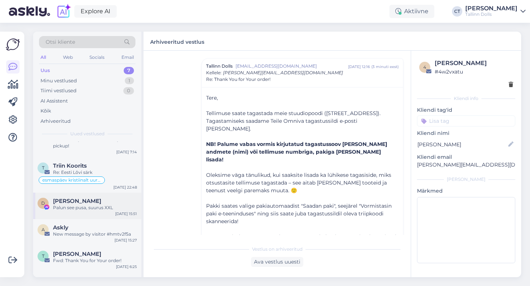
scroll to position [18, 0]
click at [102, 211] on div "D [PERSON_NAME] Palun see pusa, suurus XXL [DATE] 15:51" at bounding box center [87, 205] width 108 height 26
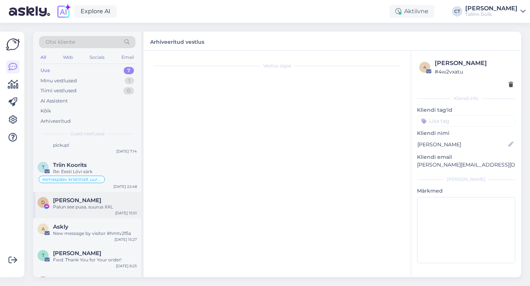
scroll to position [3456, 0]
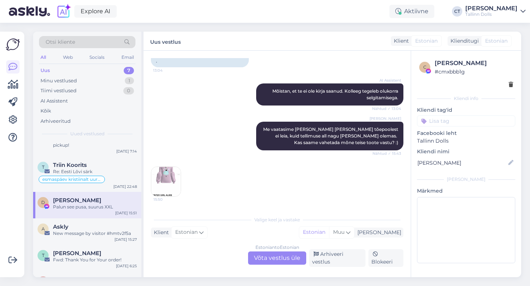
click at [281, 270] on div "Vestlus algas [DATE] Tere, tegin eile suure tellimuse, kahjuks panin ühele riid…" at bounding box center [276, 164] width 267 height 227
click at [281, 261] on div "Estonian to Estonian Võta vestlus üle" at bounding box center [277, 258] width 58 height 13
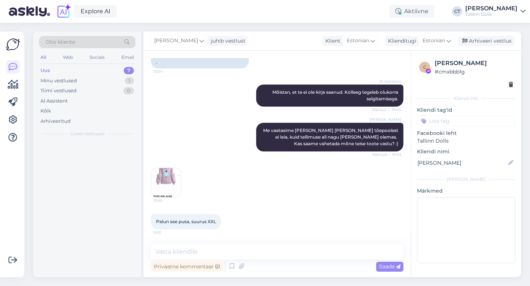
scroll to position [0, 0]
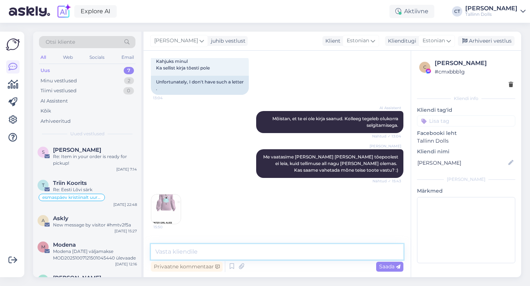
click at [289, 249] on textarea at bounding box center [277, 251] width 252 height 15
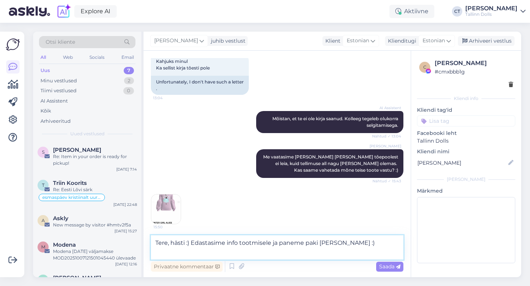
scroll to position [3437, 0]
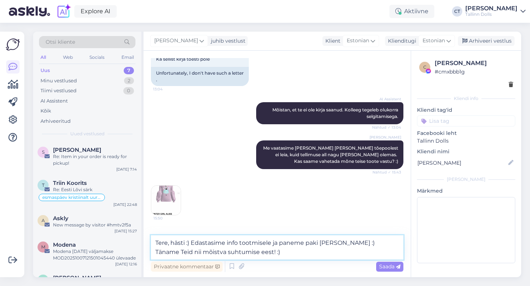
type textarea "Tere, hästi :) Edastasime info tootmisele ja paneme paki [PERSON_NAME] :) Tänam…"
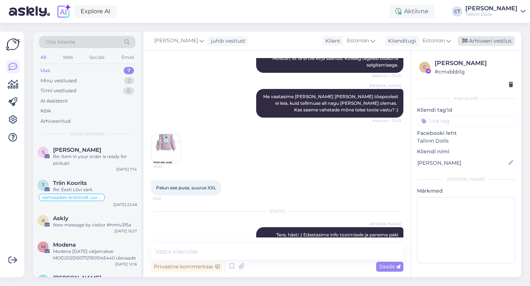
click at [497, 41] on div "Arhiveeri vestlus" at bounding box center [485, 41] width 57 height 10
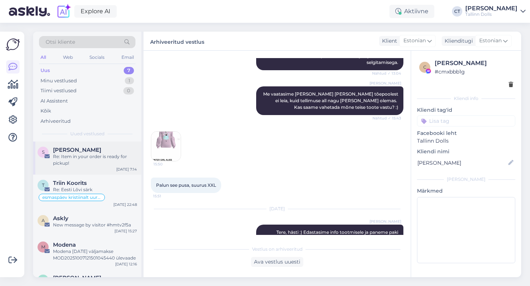
click at [92, 158] on div "Re: Item in your order is ready for pickup!" at bounding box center [95, 159] width 84 height 13
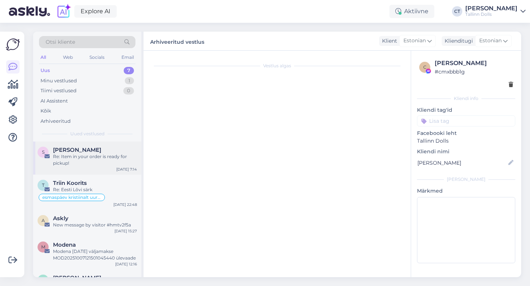
scroll to position [0, 0]
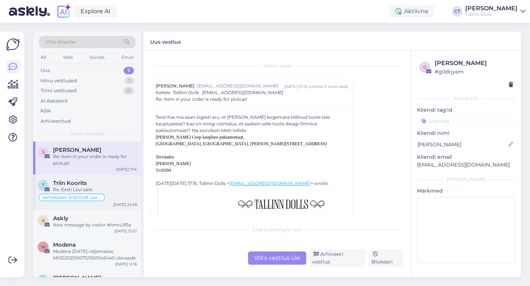
click at [89, 179] on div "T Triin Koorits Re: Eesti Lõvi särk esmaspäev kristiinalt uurida [DATE] 22:48" at bounding box center [87, 192] width 108 height 35
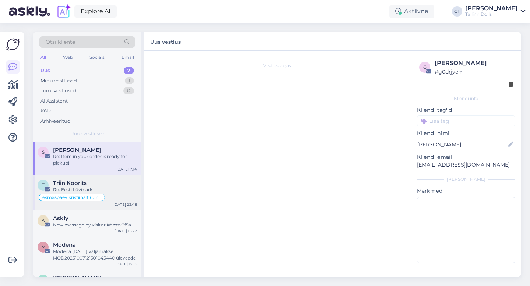
scroll to position [196, 0]
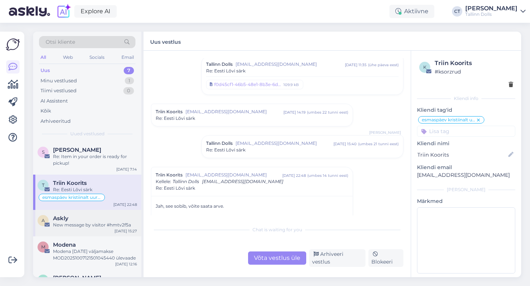
click at [93, 217] on div "Askly" at bounding box center [95, 218] width 84 height 7
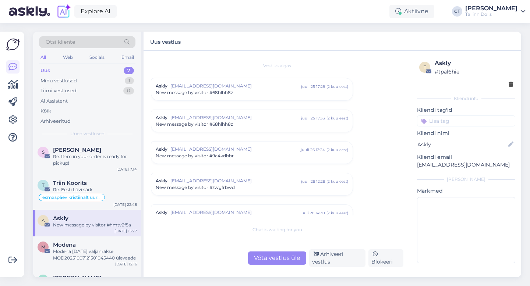
scroll to position [3042, 0]
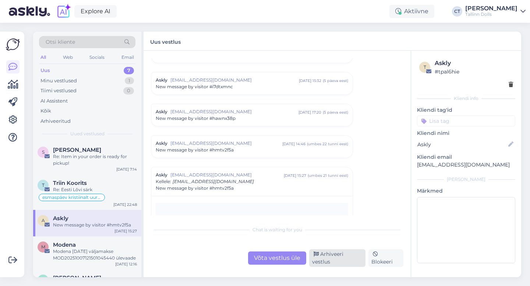
click at [343, 262] on div "Arhiveeri vestlus" at bounding box center [337, 258] width 56 height 18
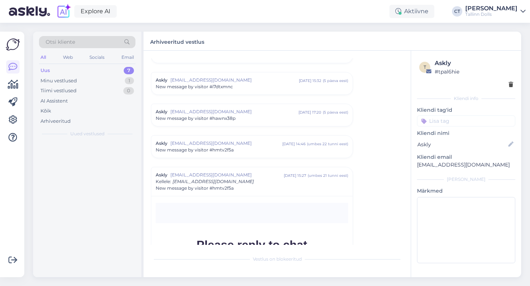
scroll to position [3151, 0]
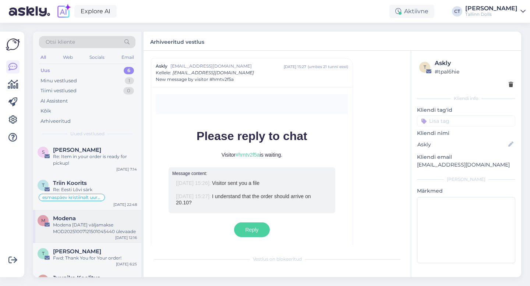
click at [108, 219] on div "Modena" at bounding box center [95, 218] width 84 height 7
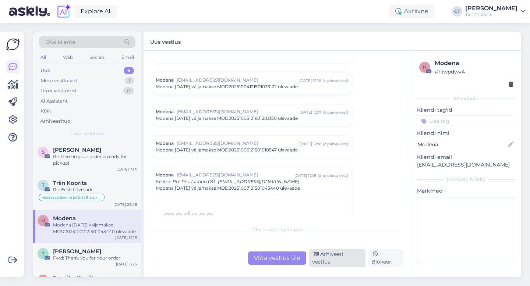
click at [325, 258] on div "Arhiveeri vestlus" at bounding box center [337, 258] width 56 height 18
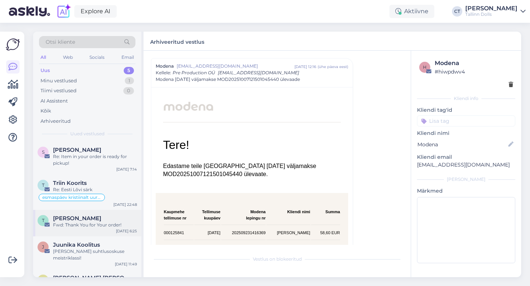
scroll to position [28, 0]
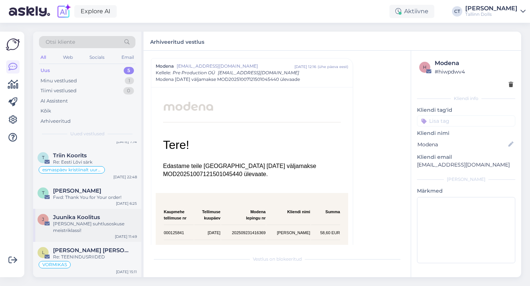
click at [100, 222] on div "[PERSON_NAME] suhtlusoskuse meistriklassi!" at bounding box center [95, 227] width 84 height 13
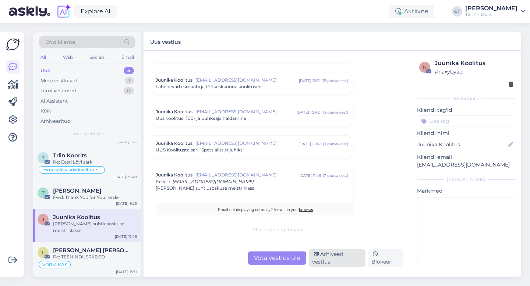
click at [356, 260] on div "Arhiveeri vestlus" at bounding box center [337, 258] width 56 height 18
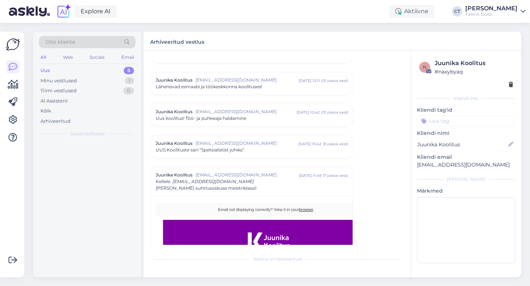
scroll to position [0, 0]
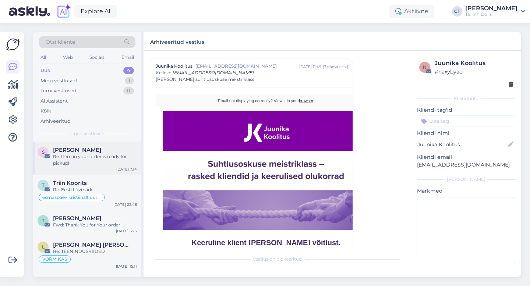
click at [95, 146] on div "S [PERSON_NAME] Re: Item in your order is ready for pickup! [DATE] 7:14" at bounding box center [87, 158] width 108 height 33
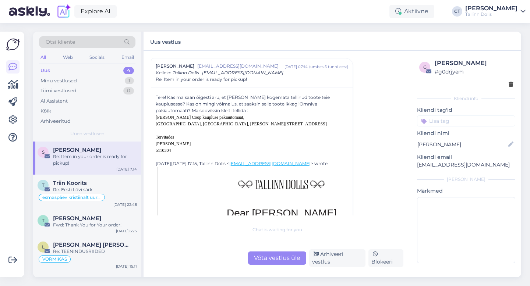
scroll to position [24, 0]
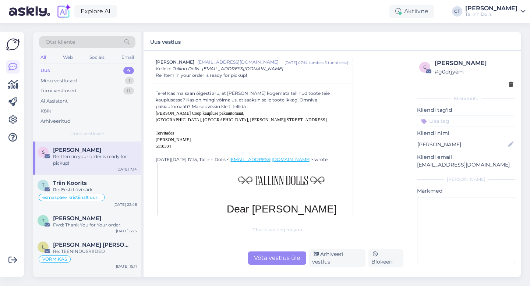
click at [270, 257] on div "Võta vestlus üle" at bounding box center [277, 258] width 58 height 13
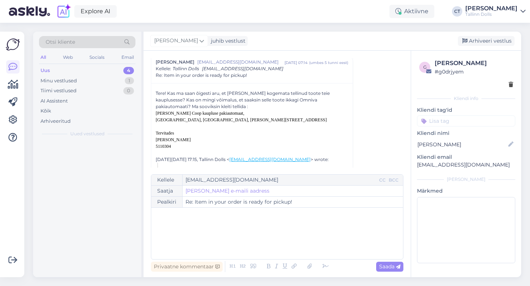
scroll to position [20, 0]
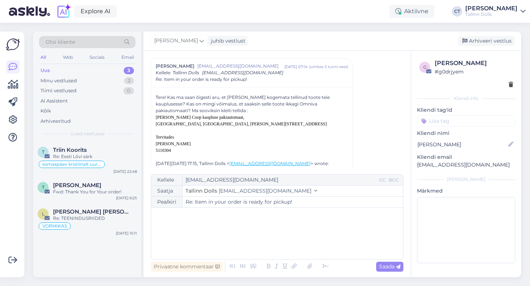
click at [270, 244] on div "﻿" at bounding box center [277, 233] width 244 height 44
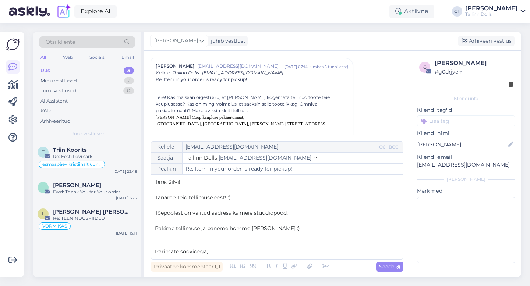
scroll to position [4, 0]
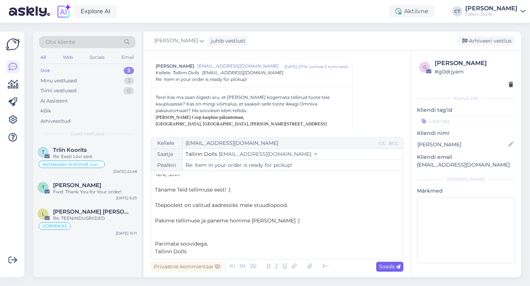
click at [388, 268] on span "Saada" at bounding box center [389, 266] width 21 height 7
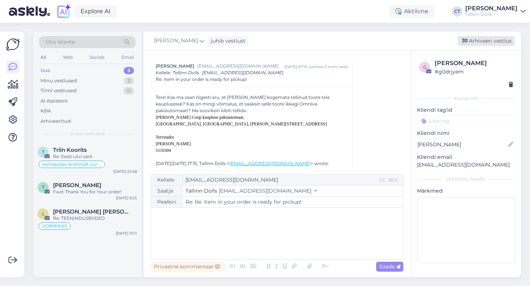
type input "Re: Item in your order is ready for pickup!"
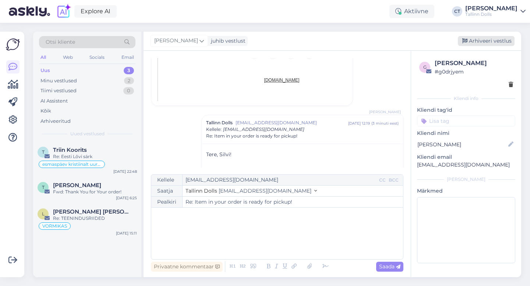
click at [474, 38] on div "Arhiveeri vestlus" at bounding box center [485, 41] width 57 height 10
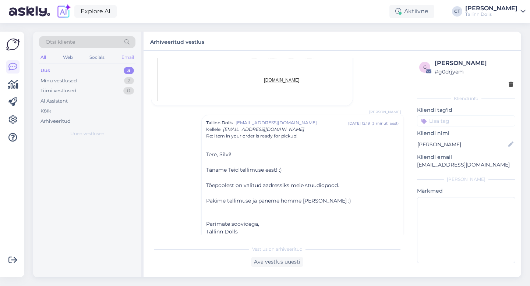
scroll to position [511, 0]
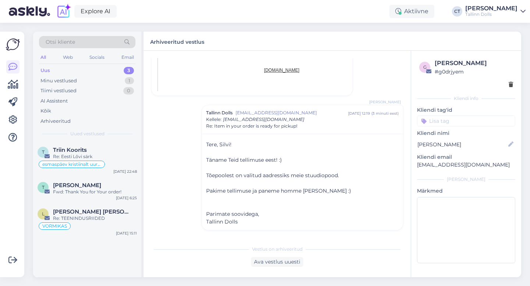
click at [77, 69] on div "Uus 3" at bounding box center [87, 70] width 96 height 10
click at [79, 144] on div "T Triin Koorits Re: Eesti Lõvi särk esmaspäev kristiinalt uurida [DATE] 22:48" at bounding box center [87, 159] width 108 height 35
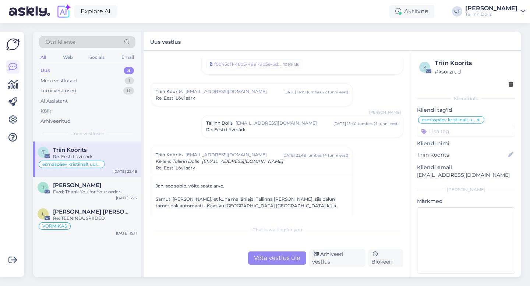
scroll to position [216, 0]
click at [250, 135] on div "Tallinn Dolls [EMAIL_ADDRESS][DOMAIN_NAME] [DATE] 15:40 ( umbes 21 tunni eest )…" at bounding box center [302, 126] width 201 height 22
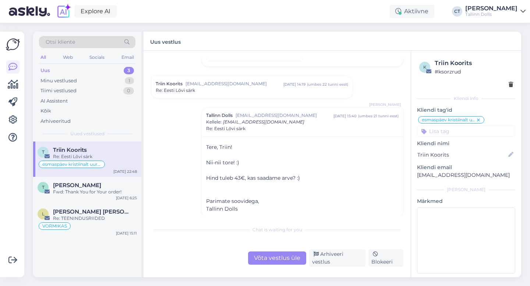
scroll to position [224, 0]
click at [281, 257] on div "Võta vestlus üle" at bounding box center [277, 258] width 58 height 13
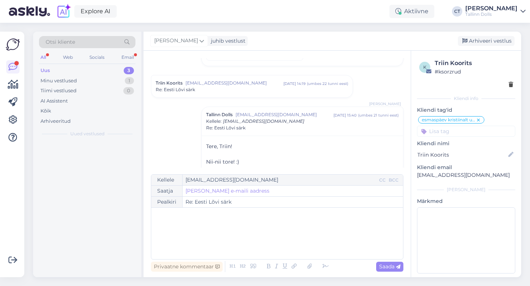
scroll to position [392, 0]
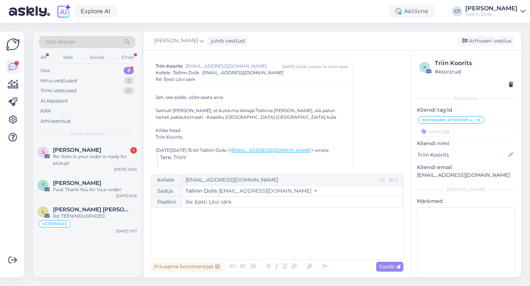
click at [284, 244] on div "﻿" at bounding box center [277, 233] width 244 height 44
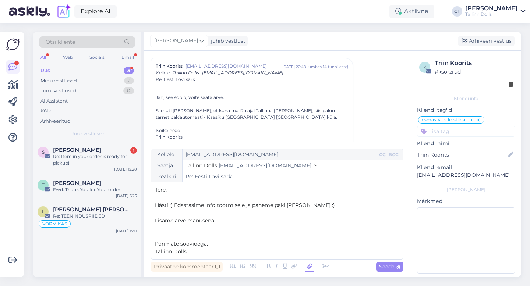
click at [309, 266] on icon at bounding box center [309, 266] width 10 height 10
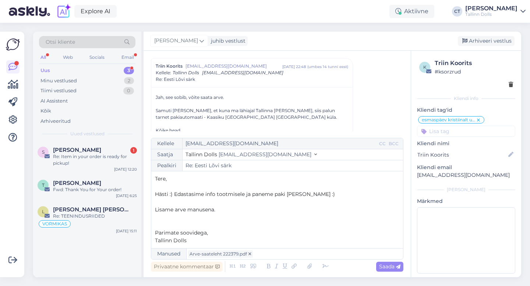
click at [365, 46] on div "[PERSON_NAME] juhib vestlust [GEOGRAPHIC_DATA] vestlus" at bounding box center [331, 41] width 377 height 19
click at [393, 267] on span "Saada" at bounding box center [389, 266] width 21 height 7
type input "Re: Eesti Lõvi särk"
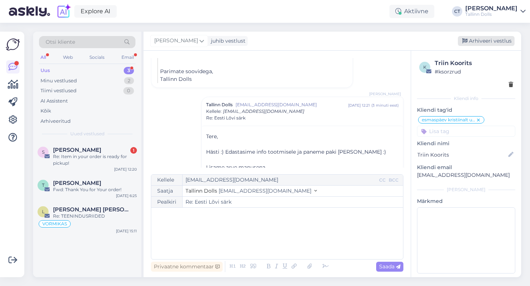
click at [486, 41] on div "Arhiveeri vestlus" at bounding box center [485, 41] width 57 height 10
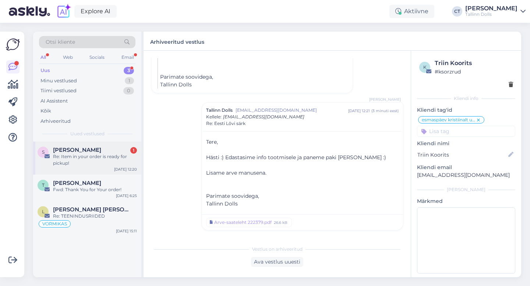
click at [105, 151] on div "[PERSON_NAME] 1" at bounding box center [95, 150] width 84 height 7
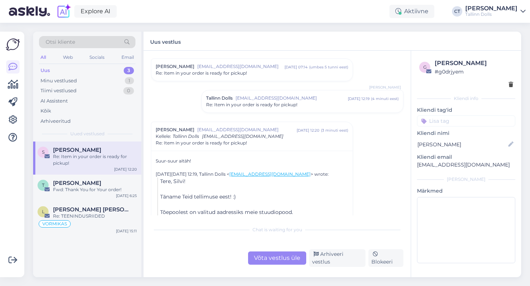
scroll to position [22, 0]
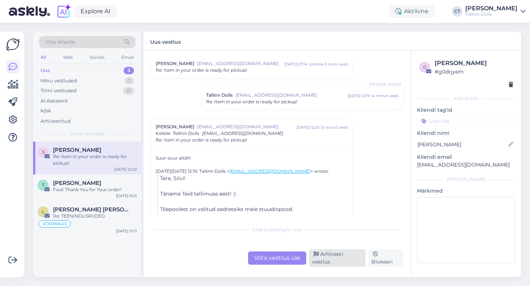
click at [328, 260] on div "Arhiveeri vestlus" at bounding box center [337, 258] width 56 height 18
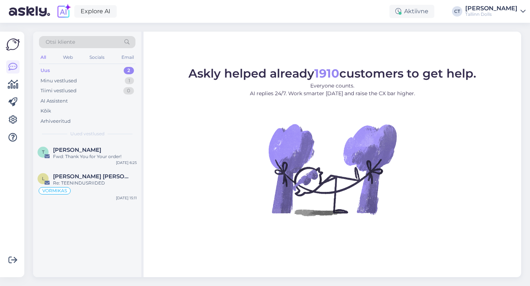
click at [86, 71] on div "Uus 2" at bounding box center [87, 70] width 96 height 10
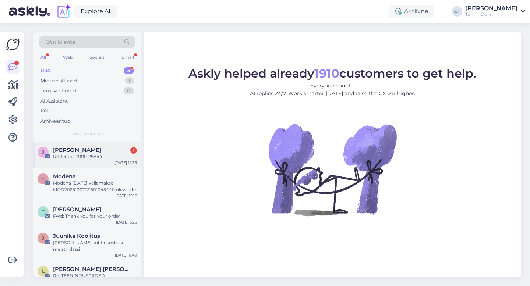
click at [87, 157] on div "Re: Order #000125844" at bounding box center [95, 156] width 84 height 7
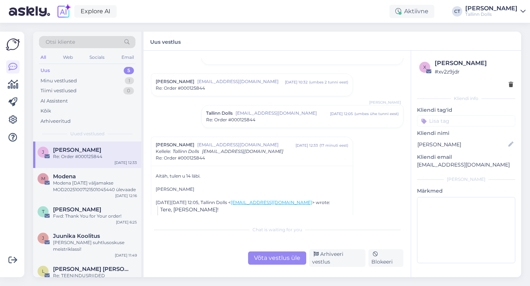
scroll to position [638, 0]
click at [329, 245] on div "Arhiveeri vestlus" at bounding box center [337, 258] width 56 height 18
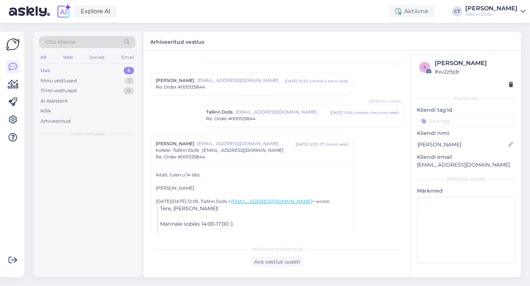
scroll to position [671, 0]
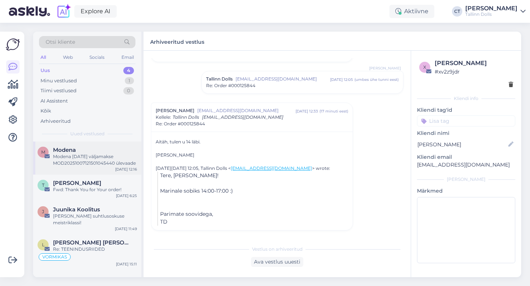
click at [77, 154] on div "Modena [DATE] väljamakse MOD20251007121501045440 ülevaade" at bounding box center [95, 159] width 84 height 13
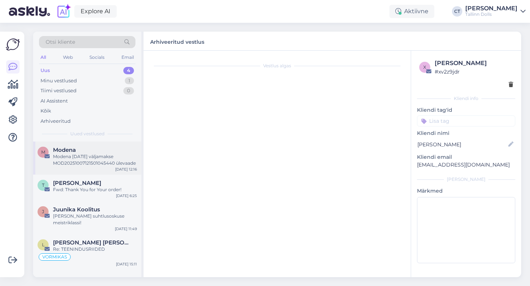
scroll to position [0, 0]
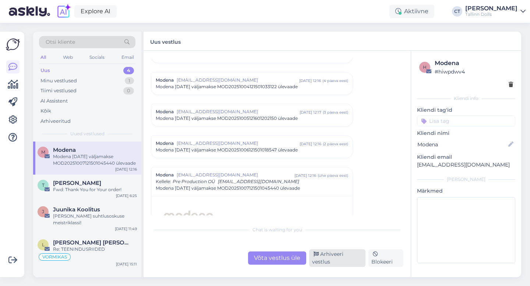
click at [325, 245] on div "Arhiveeri vestlus" at bounding box center [337, 258] width 56 height 18
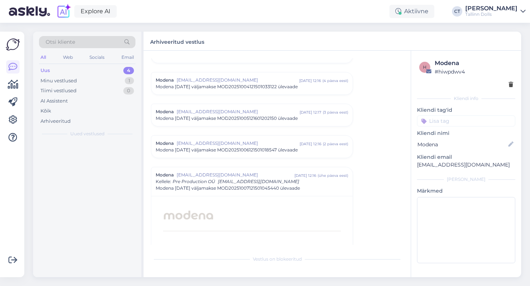
scroll to position [3230, 0]
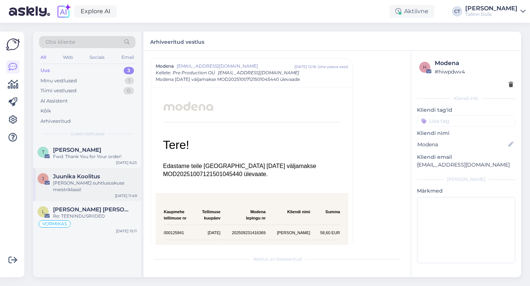
click at [82, 191] on div "[PERSON_NAME] suhtlusoskuse meistriklassi!" at bounding box center [95, 186] width 84 height 13
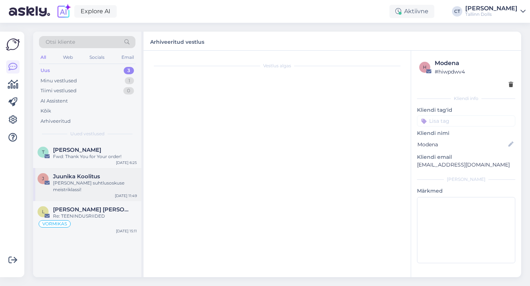
scroll to position [0, 0]
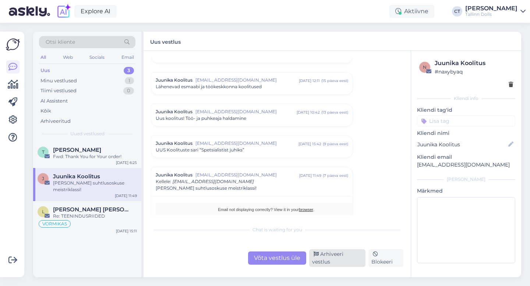
click at [360, 245] on div "Arhiveeri vestlus" at bounding box center [337, 258] width 56 height 18
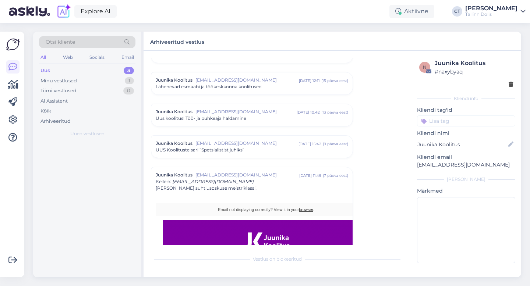
scroll to position [810, 0]
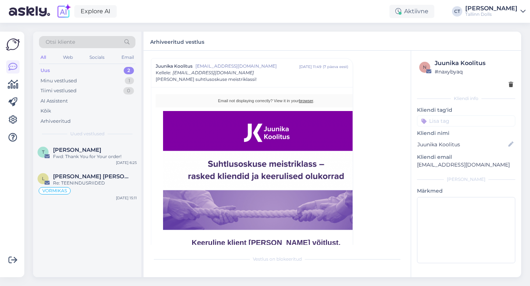
click at [53, 71] on div "Uus 2" at bounding box center [87, 70] width 96 height 10
click at [89, 65] on div "Uus 2" at bounding box center [87, 70] width 96 height 10
click at [83, 82] on div "Minu vestlused 1" at bounding box center [87, 81] width 96 height 10
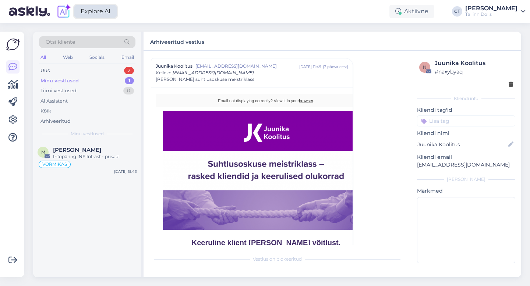
click at [85, 10] on link "Explore AI" at bounding box center [95, 11] width 42 height 13
